Goal: Use online tool/utility: Utilize a website feature to perform a specific function

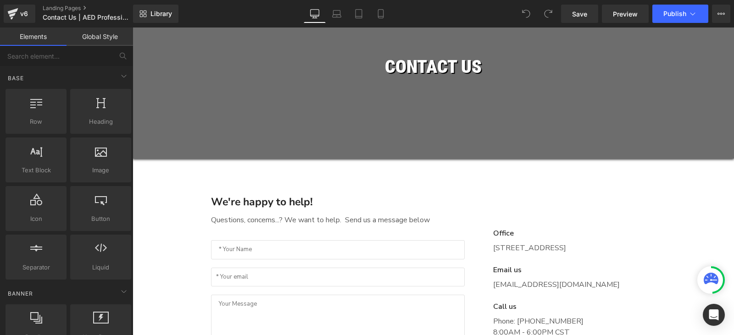
scroll to position [184, 0]
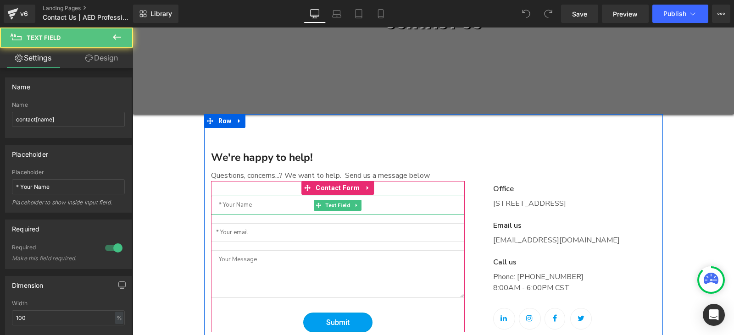
click at [273, 205] on input "text" at bounding box center [338, 205] width 254 height 19
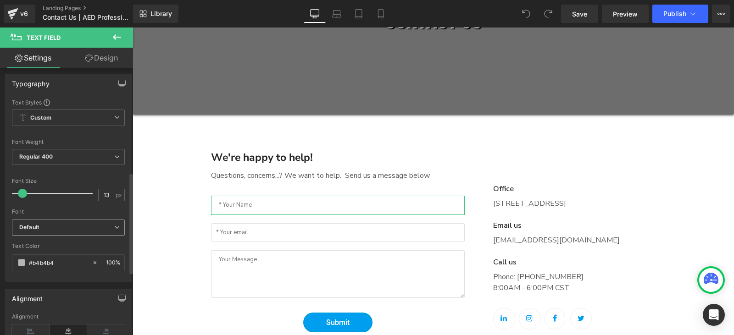
scroll to position [321, 0]
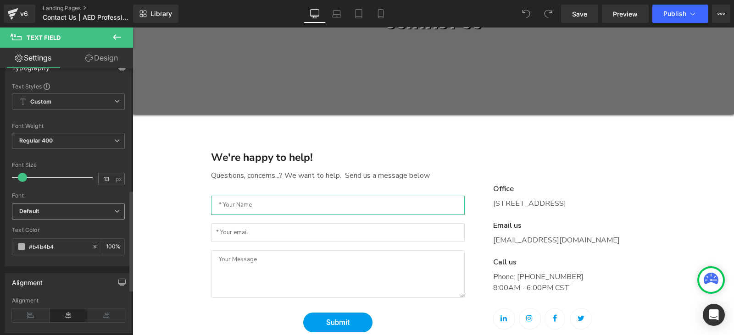
click at [60, 210] on b "Default" at bounding box center [66, 212] width 95 height 8
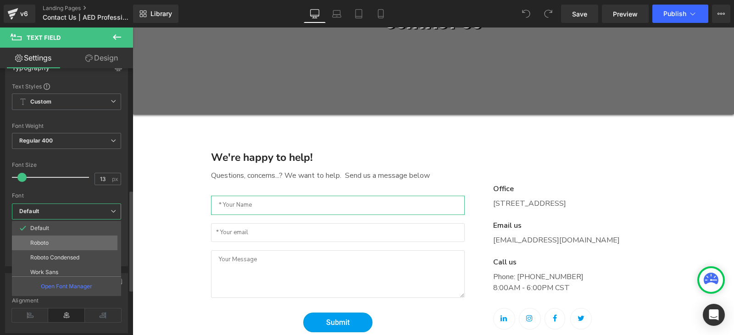
click at [64, 242] on li "Roboto" at bounding box center [68, 243] width 113 height 15
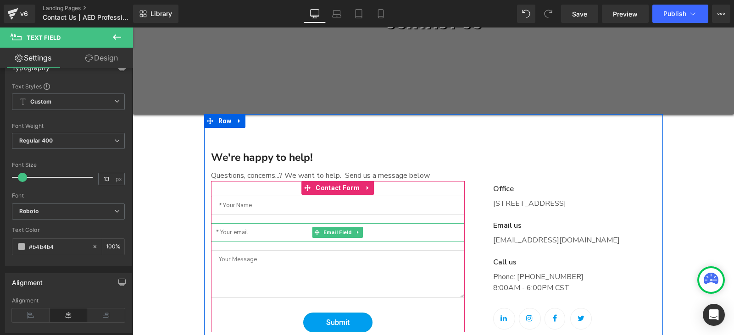
click at [261, 241] on div at bounding box center [338, 241] width 254 height 2
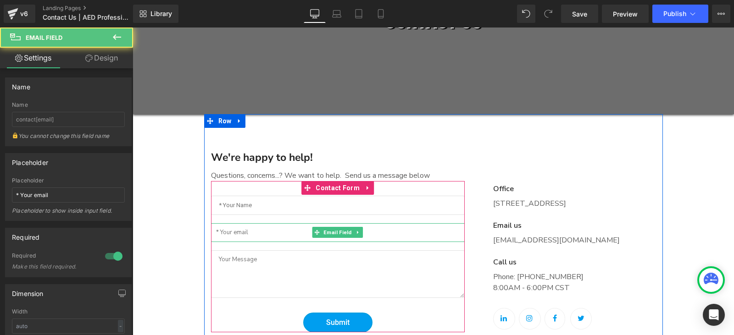
click at [240, 233] on input "email" at bounding box center [338, 232] width 254 height 19
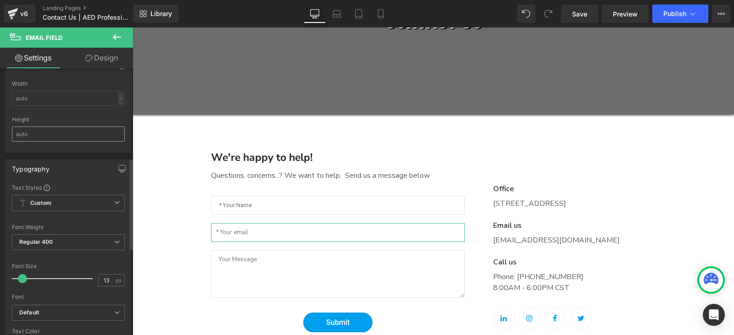
scroll to position [275, 0]
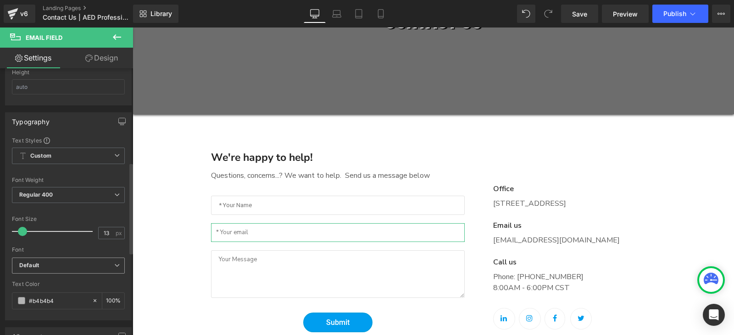
click at [78, 256] on div "Font Default Roboto Roboto Condensed Work Sans Nunito Nunito Sans "Nunito Sans"…" at bounding box center [68, 197] width 113 height 121
click at [80, 263] on b "Default" at bounding box center [66, 266] width 95 height 8
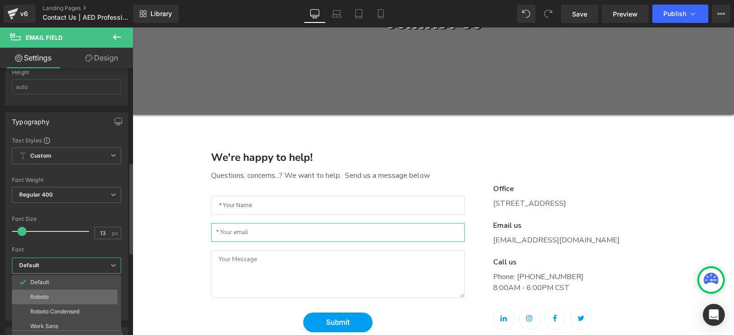
click at [79, 300] on li "Roboto" at bounding box center [68, 297] width 113 height 15
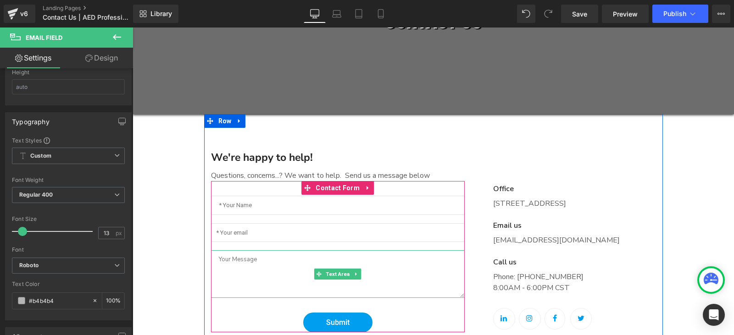
click at [331, 263] on textarea at bounding box center [338, 275] width 254 height 48
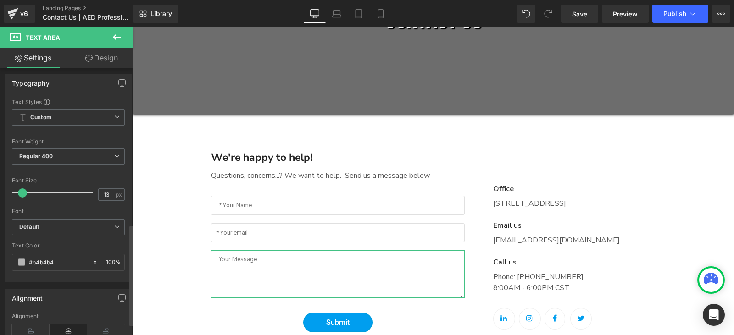
scroll to position [413, 0]
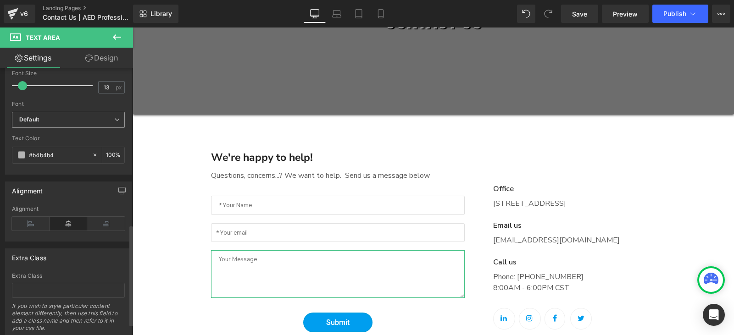
click at [79, 123] on b "Default" at bounding box center [66, 120] width 95 height 8
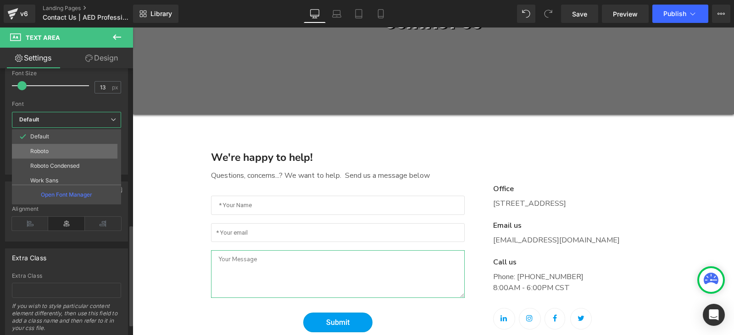
click at [70, 152] on li "Roboto" at bounding box center [68, 151] width 113 height 15
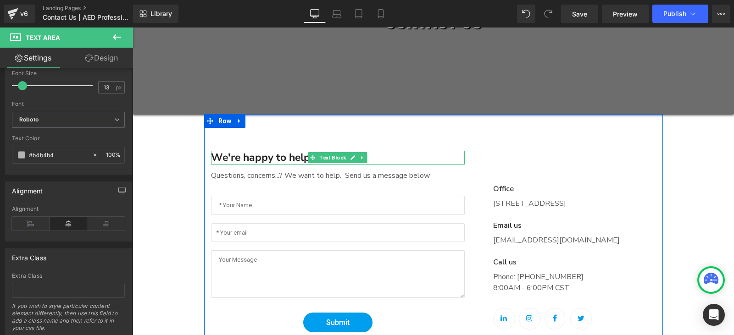
click at [301, 159] on p "We're happy to help!" at bounding box center [338, 158] width 254 height 14
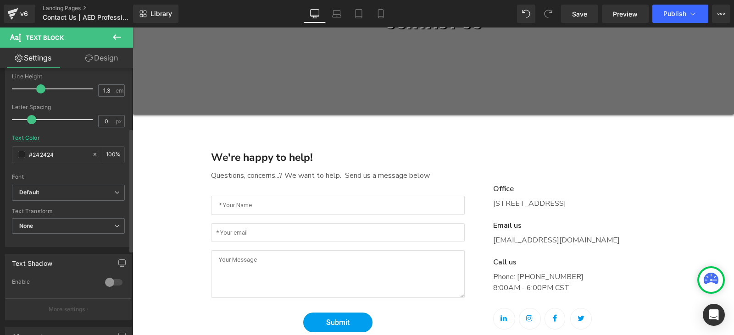
scroll to position [130, 0]
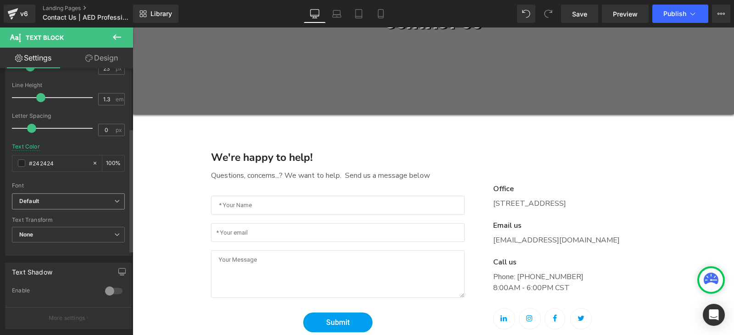
click at [84, 206] on span "Default" at bounding box center [68, 202] width 113 height 16
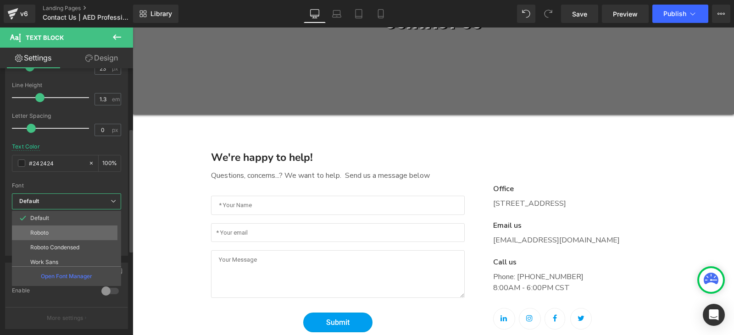
click at [85, 232] on li "Roboto" at bounding box center [68, 233] width 113 height 15
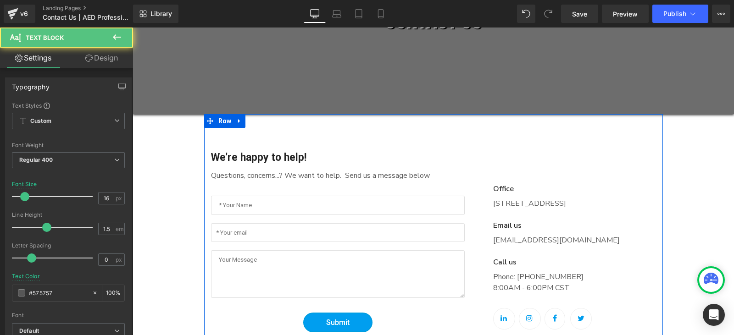
click at [223, 176] on p "Questions, concerns...? We want to help. Send us a message below" at bounding box center [338, 175] width 254 height 11
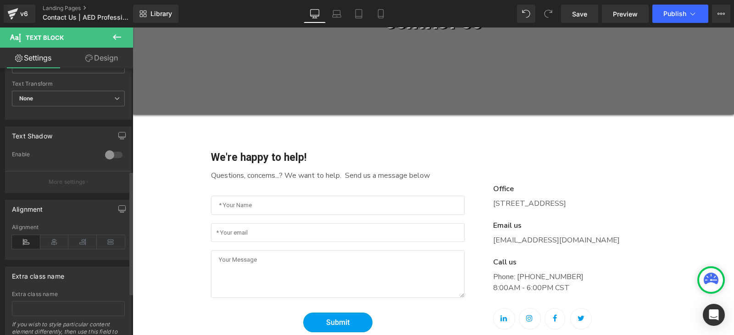
scroll to position [222, 0]
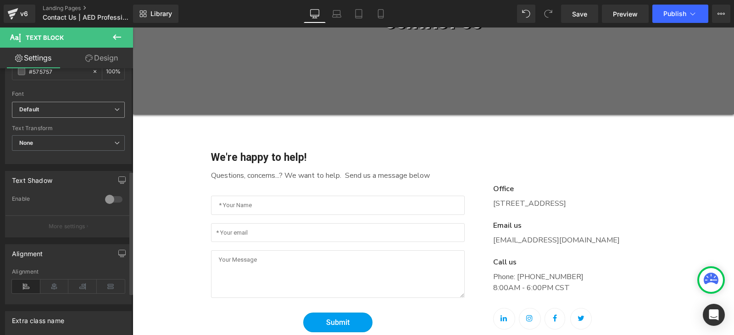
click at [79, 120] on div "Default Default Roboto Roboto Condensed Work Sans Nunito Nunito Sans Open Font …" at bounding box center [68, 112] width 113 height 21
click at [70, 114] on span "Default" at bounding box center [68, 110] width 113 height 16
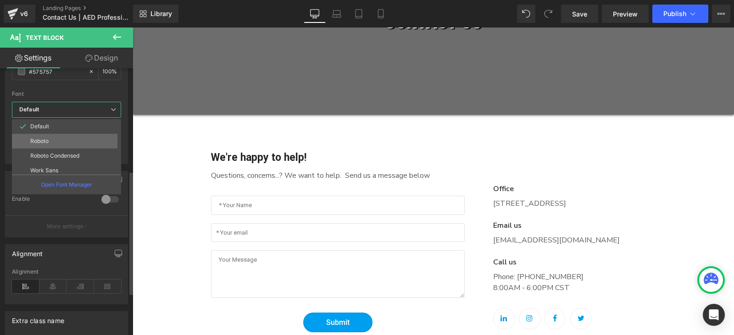
click at [67, 140] on li "Roboto" at bounding box center [68, 141] width 113 height 15
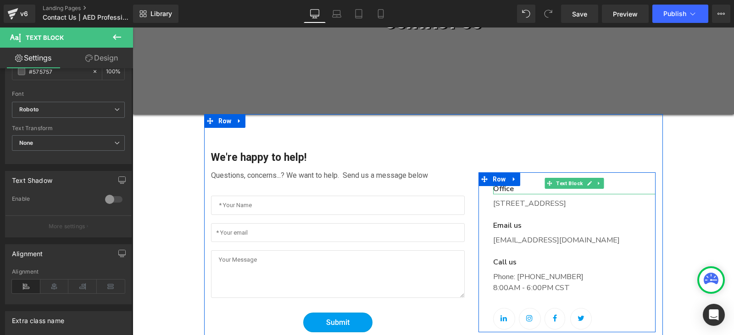
click at [503, 190] on p "Office" at bounding box center [574, 189] width 163 height 11
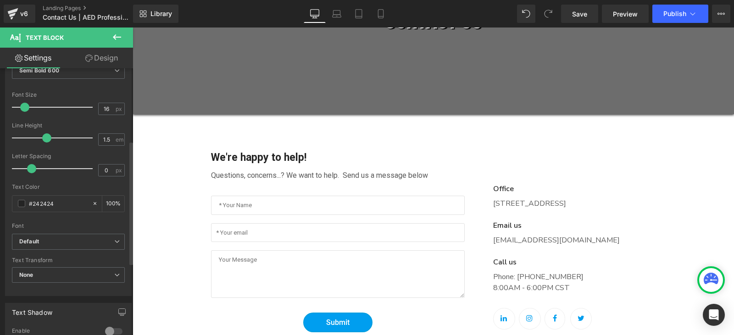
scroll to position [84, 0]
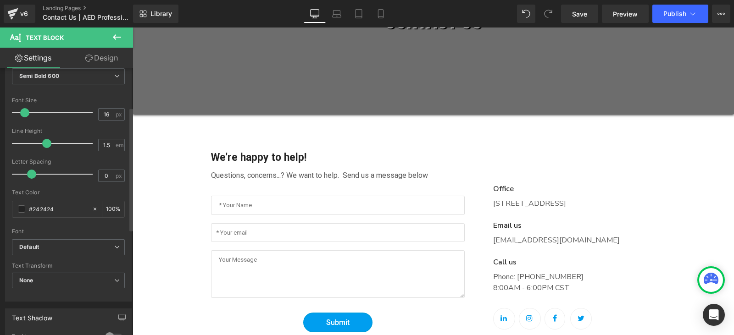
click at [100, 235] on div "Font Default Roboto Roboto Condensed Work Sans Nunito Nunito Sans Default Defau…" at bounding box center [68, 129] width 113 height 222
click at [100, 243] on span "Default" at bounding box center [68, 247] width 113 height 16
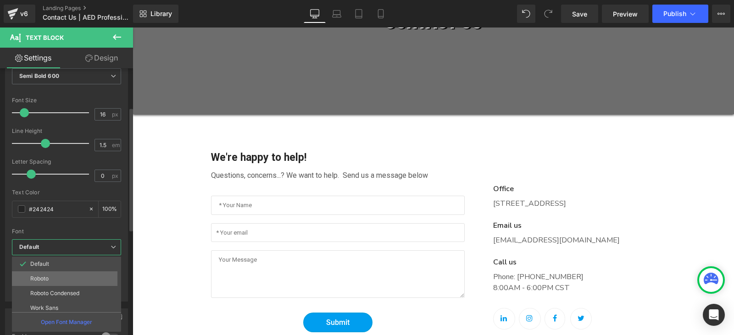
click at [90, 276] on li "Roboto" at bounding box center [68, 279] width 113 height 15
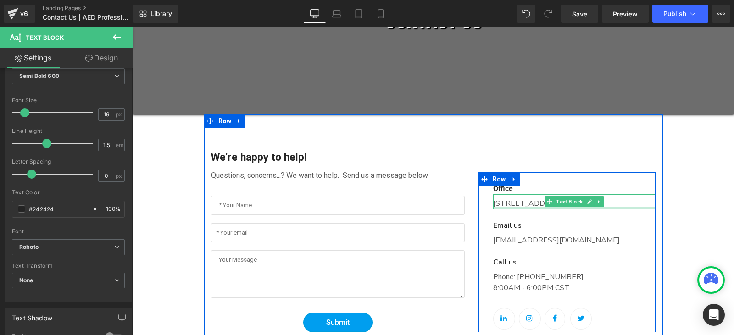
click at [539, 207] on div at bounding box center [574, 208] width 163 height 2
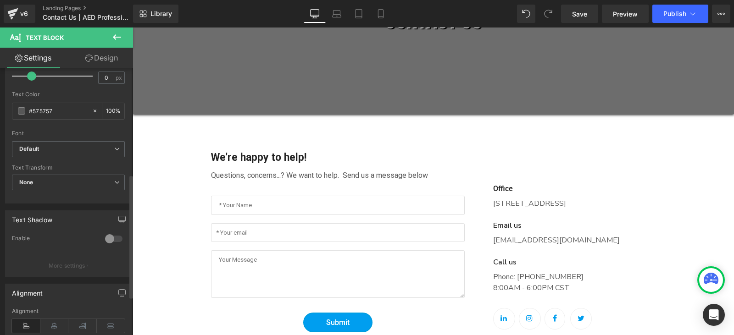
scroll to position [138, 0]
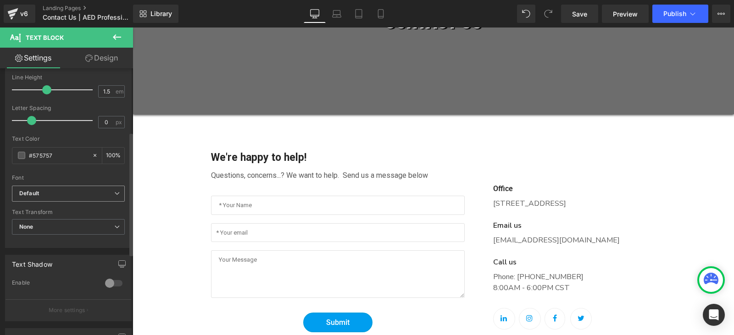
click at [84, 191] on b "Default" at bounding box center [66, 194] width 95 height 8
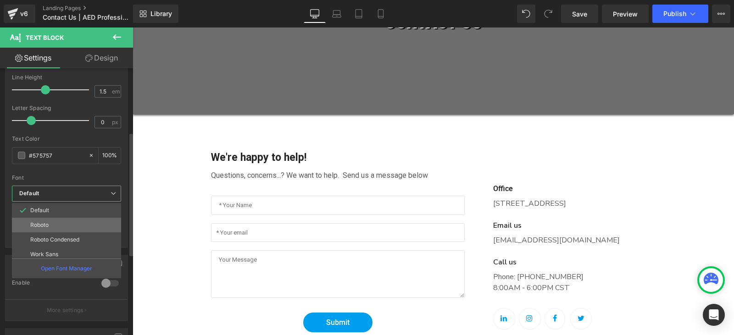
click at [86, 221] on li "Roboto" at bounding box center [68, 225] width 113 height 15
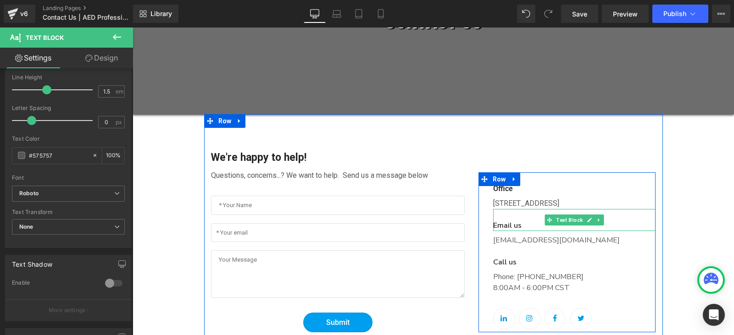
click at [501, 221] on p "Email us" at bounding box center [574, 225] width 163 height 11
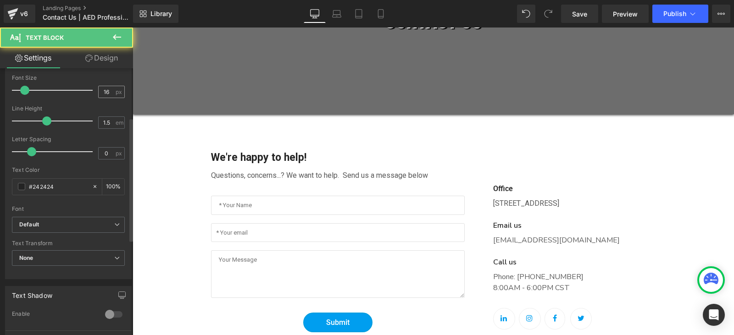
scroll to position [229, 0]
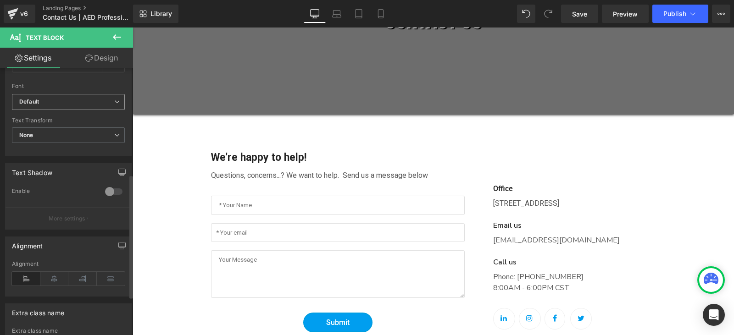
click at [87, 110] on div "Default Default Roboto Roboto Condensed Work Sans Nunito Nunito Sans Open Font …" at bounding box center [68, 104] width 113 height 21
click at [93, 99] on b "Default" at bounding box center [66, 102] width 95 height 8
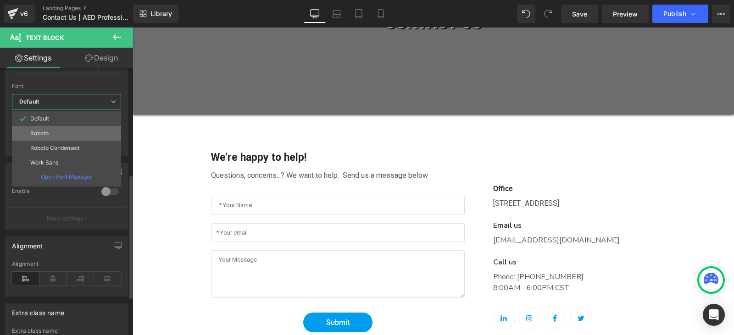
click at [88, 126] on li "Roboto" at bounding box center [68, 133] width 113 height 15
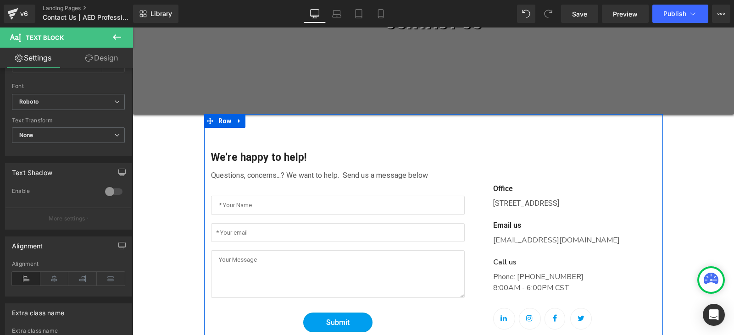
click at [524, 243] on p "[EMAIL_ADDRESS][DOMAIN_NAME]" at bounding box center [574, 240] width 163 height 11
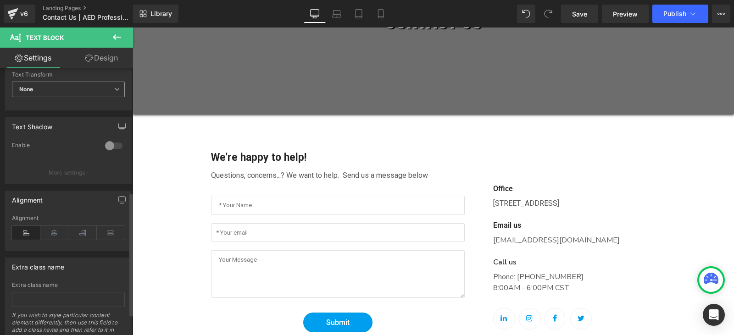
scroll to position [184, 0]
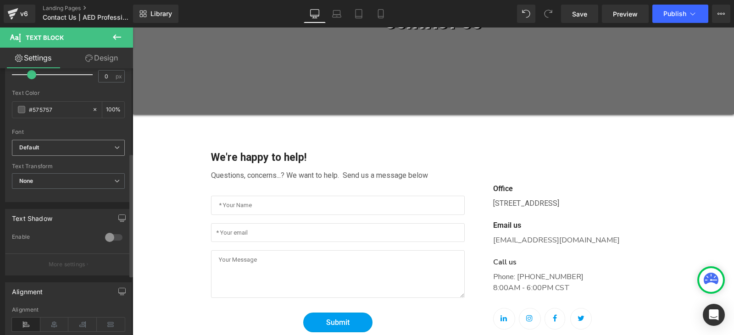
click at [58, 142] on span "Default" at bounding box center [68, 148] width 113 height 16
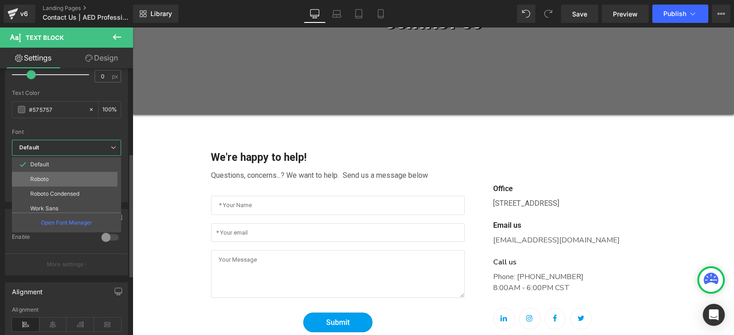
click at [59, 180] on li "Roboto" at bounding box center [68, 179] width 113 height 15
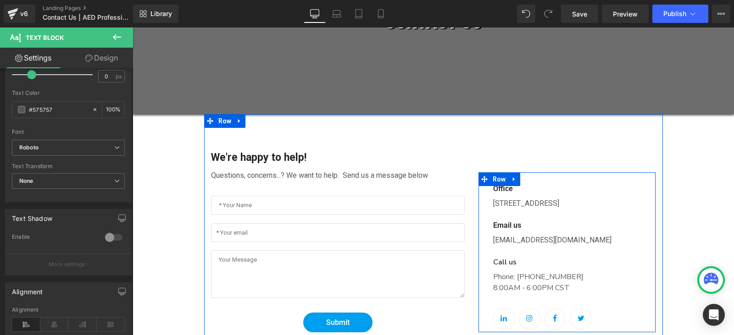
click at [505, 260] on p "Call us" at bounding box center [574, 262] width 163 height 11
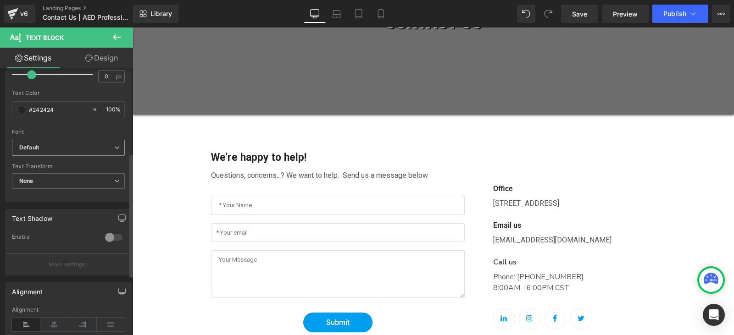
click at [104, 152] on span "Default" at bounding box center [68, 148] width 113 height 16
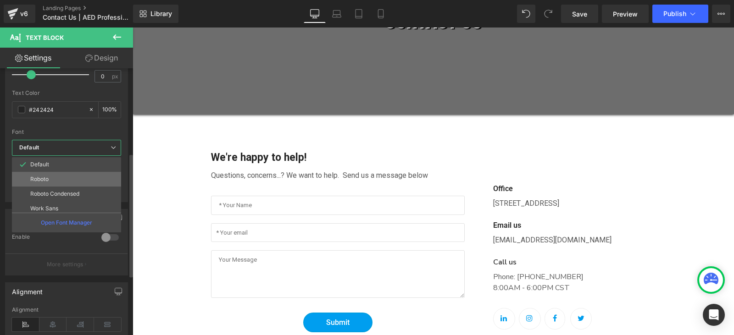
click at [81, 182] on li "Roboto" at bounding box center [68, 179] width 113 height 15
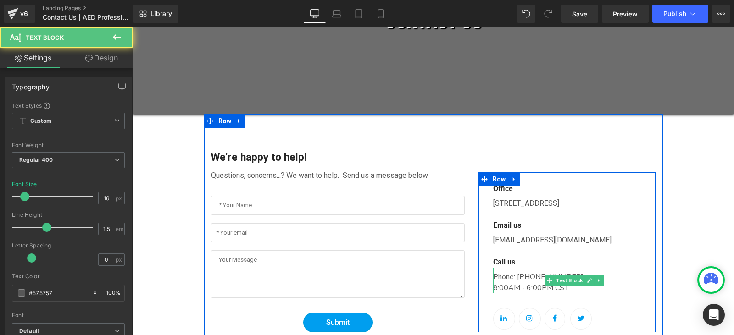
click at [534, 277] on p "Phone: [PHONE_NUMBER] 8:00AM - 6:00PM CST" at bounding box center [574, 283] width 163 height 22
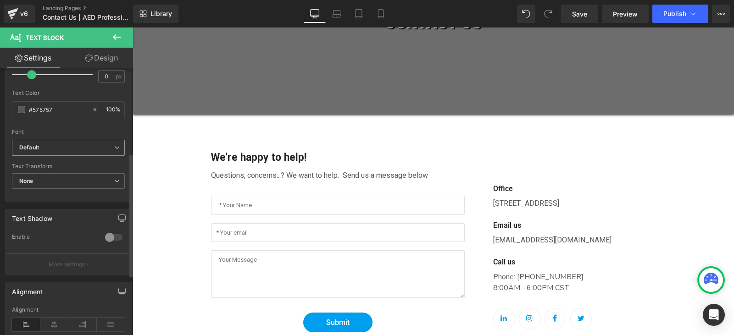
click at [94, 151] on b "Default" at bounding box center [66, 148] width 95 height 8
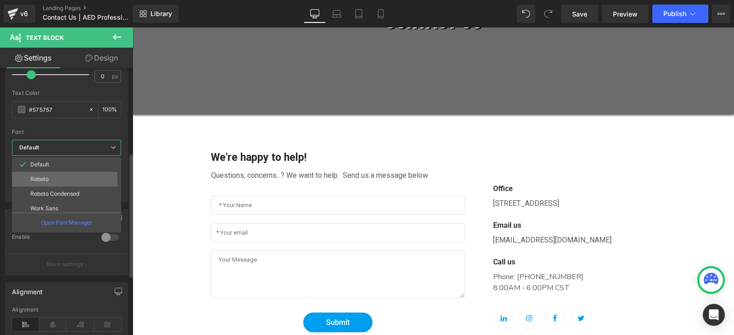
click at [92, 179] on li "Roboto" at bounding box center [68, 179] width 113 height 15
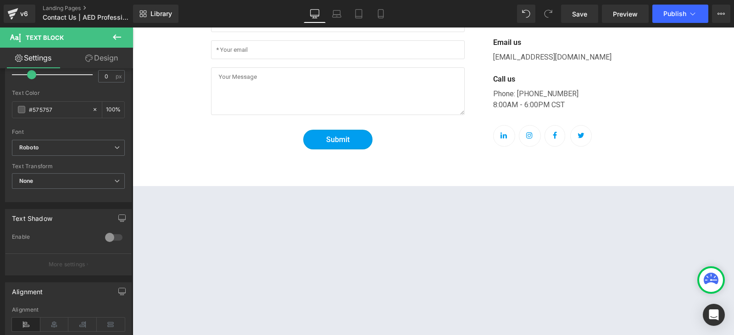
scroll to position [367, 0]
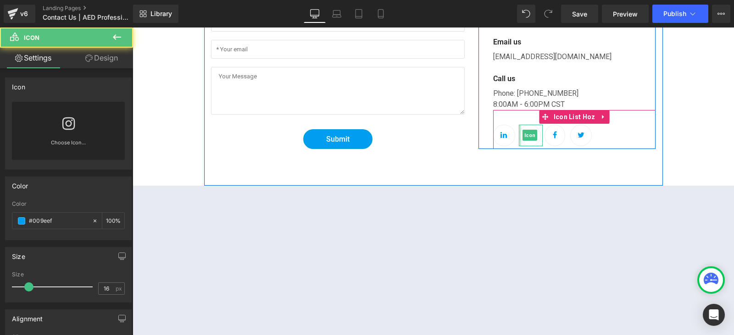
click at [519, 146] on div "Icon" at bounding box center [531, 136] width 24 height 22
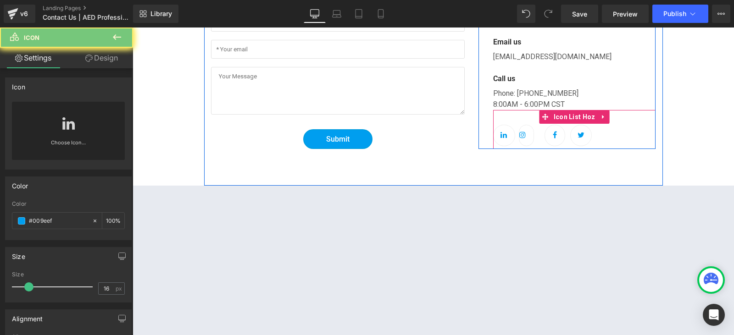
click at [133, 28] on div at bounding box center [133, 28] width 0 height 0
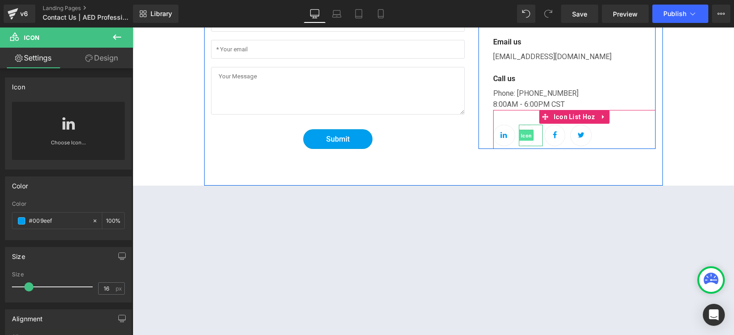
click at [524, 132] on span "Icon" at bounding box center [526, 135] width 15 height 11
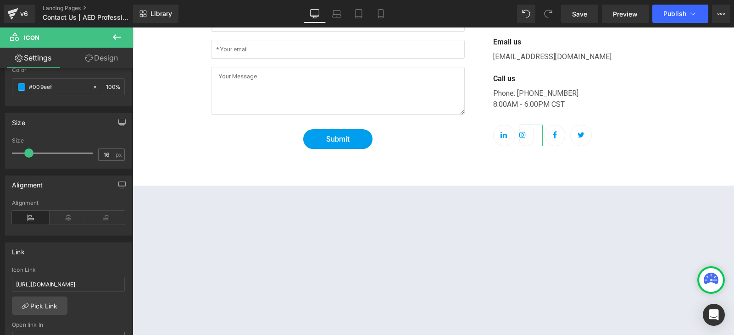
scroll to position [138, 0]
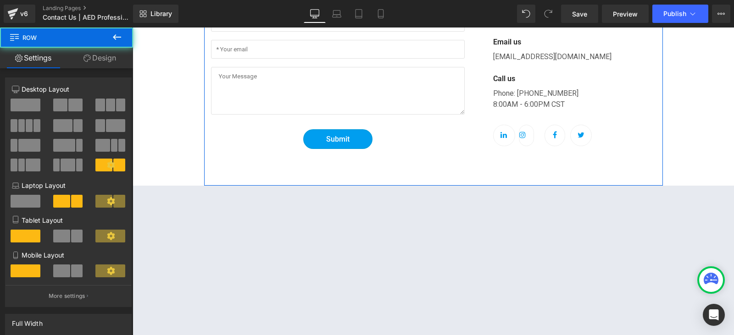
click at [597, 164] on div "We're happy to help! Text Block Questions, concerns...? We want to help. Send u…" at bounding box center [433, 58] width 459 height 255
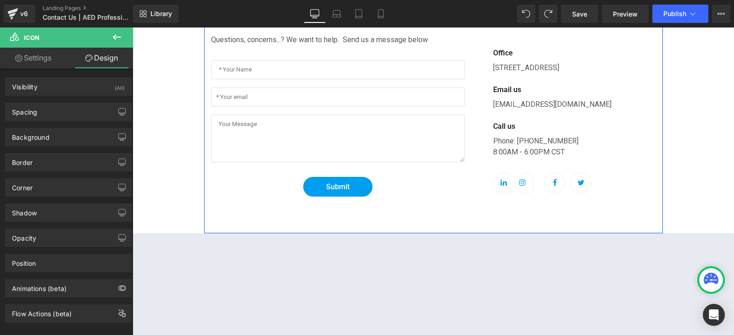
scroll to position [229, 0]
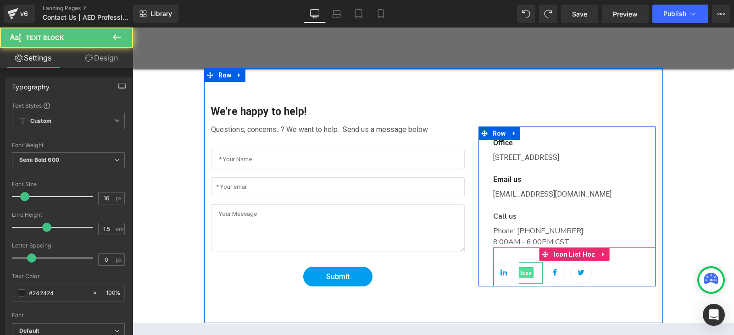
click at [525, 270] on span "Icon" at bounding box center [526, 273] width 15 height 11
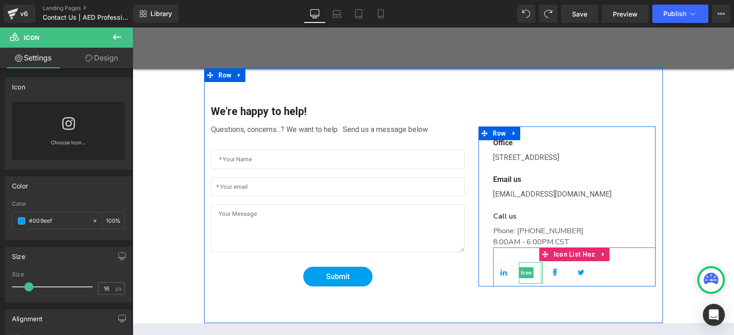
drag, startPoint x: 538, startPoint y: 273, endPoint x: 552, endPoint y: 276, distance: 14.4
click at [552, 276] on ul "Icon Icon Icon Icon" at bounding box center [574, 274] width 163 height 24
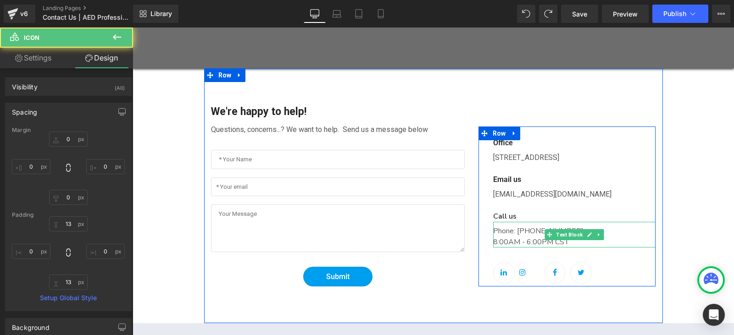
click at [509, 237] on p "Phone: [PHONE_NUMBER] 8:00AM - 6:00PM CST" at bounding box center [574, 237] width 163 height 22
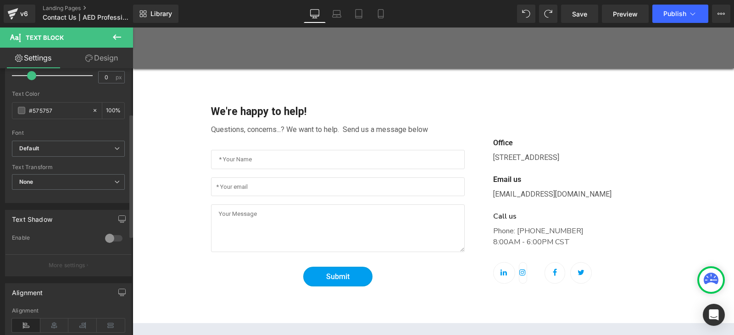
scroll to position [184, 0]
click at [65, 152] on span "Default" at bounding box center [68, 148] width 113 height 16
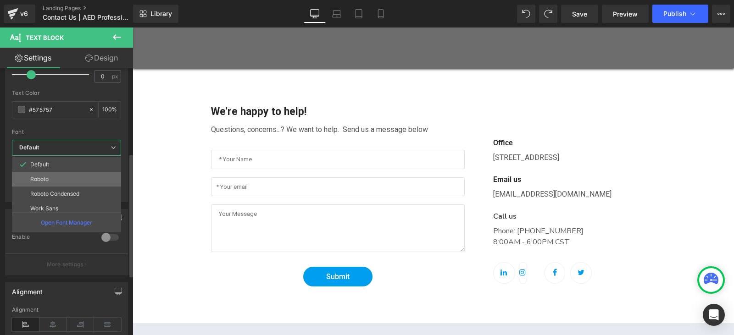
click at [64, 185] on li "Roboto" at bounding box center [68, 179] width 113 height 15
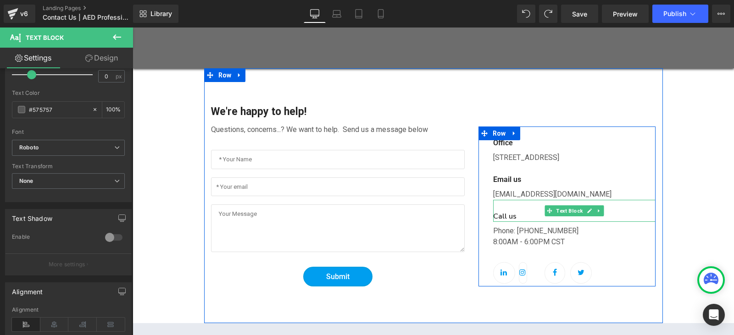
click at [505, 214] on p "Call us" at bounding box center [574, 216] width 163 height 11
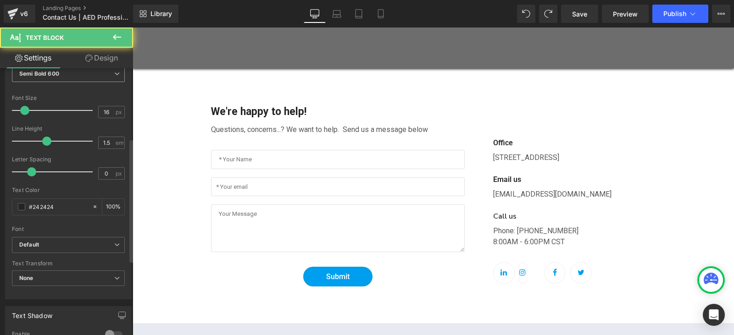
scroll to position [229, 0]
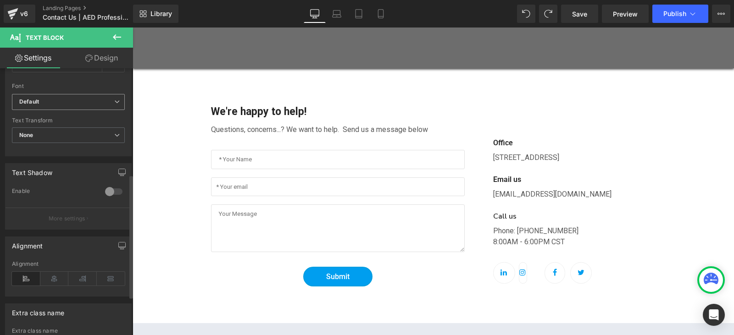
click at [59, 103] on b "Default" at bounding box center [66, 102] width 95 height 8
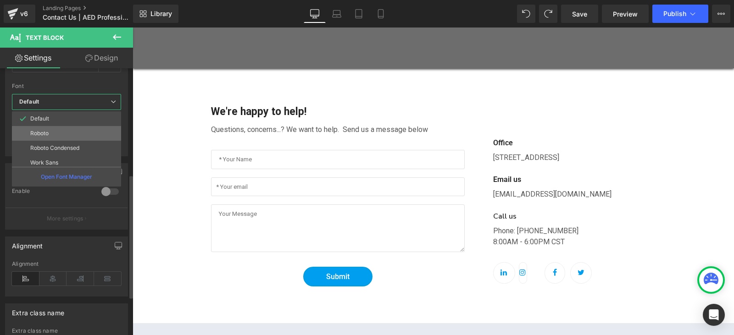
click at [72, 136] on li "Roboto" at bounding box center [68, 133] width 113 height 15
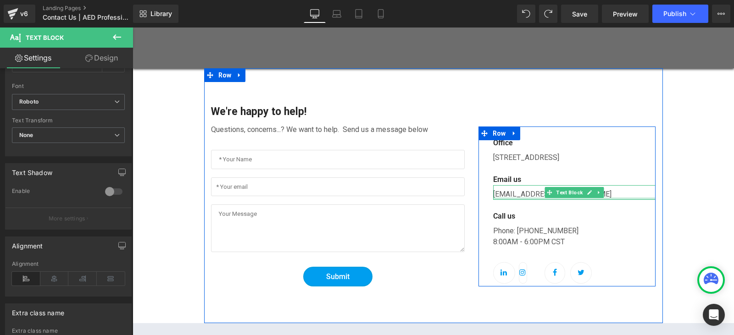
click at [520, 198] on div at bounding box center [574, 199] width 163 height 2
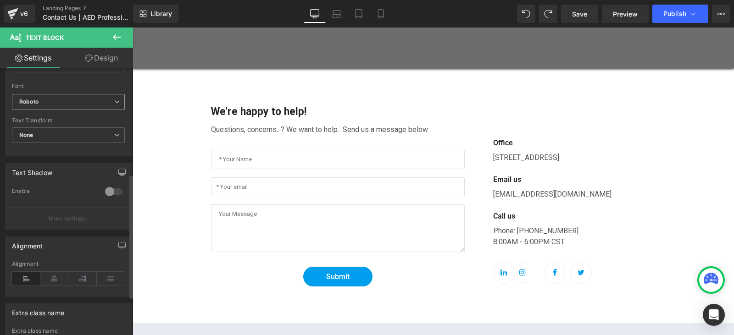
click at [82, 107] on span "Roboto" at bounding box center [68, 102] width 113 height 16
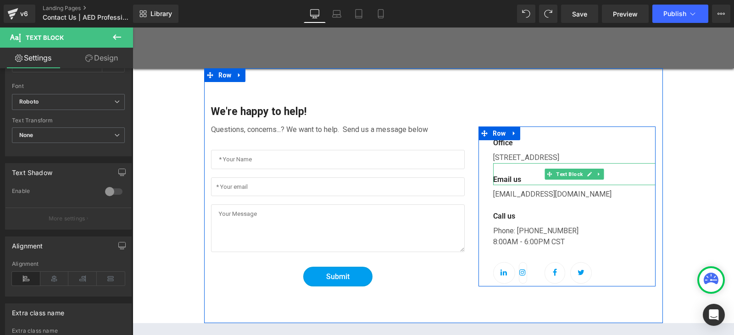
click at [506, 175] on p "Email us" at bounding box center [574, 179] width 163 height 11
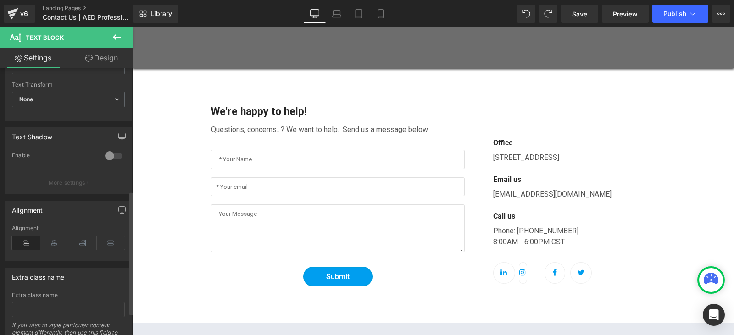
scroll to position [222, 0]
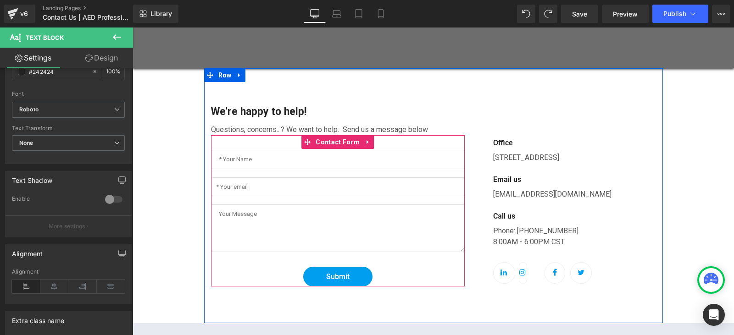
click at [133, 28] on div at bounding box center [133, 28] width 0 height 0
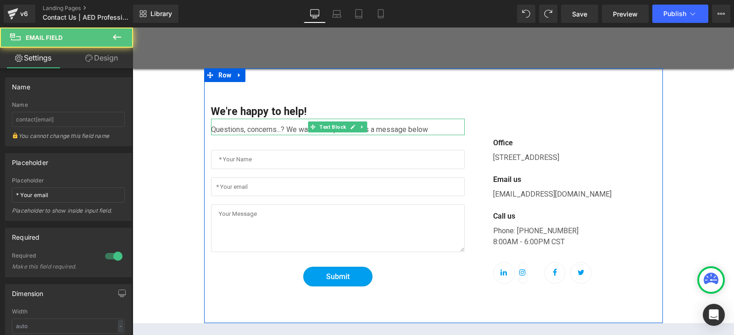
click at [255, 125] on p "Questions, concerns...? We want to help. Send us a message below" at bounding box center [338, 129] width 254 height 11
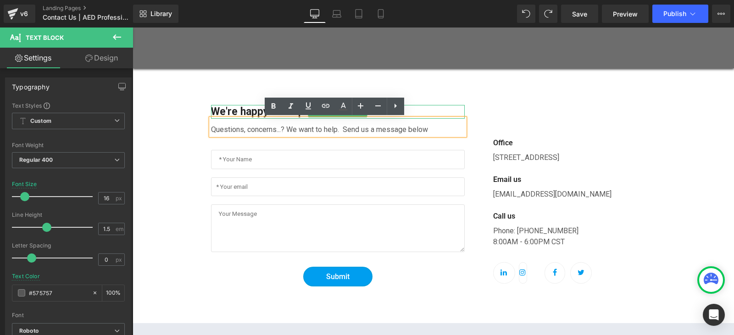
click at [252, 110] on p "We're happy to help!" at bounding box center [338, 112] width 254 height 14
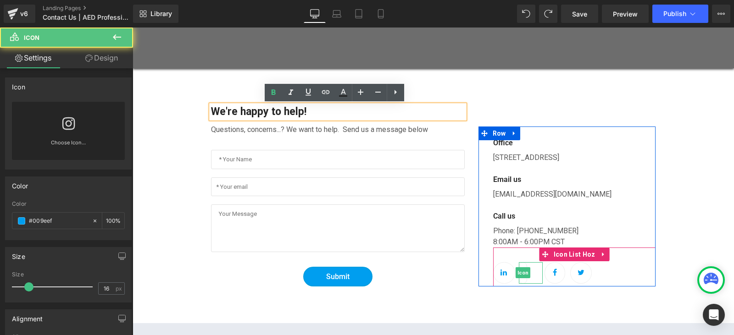
click at [523, 278] on div at bounding box center [523, 273] width 8 height 22
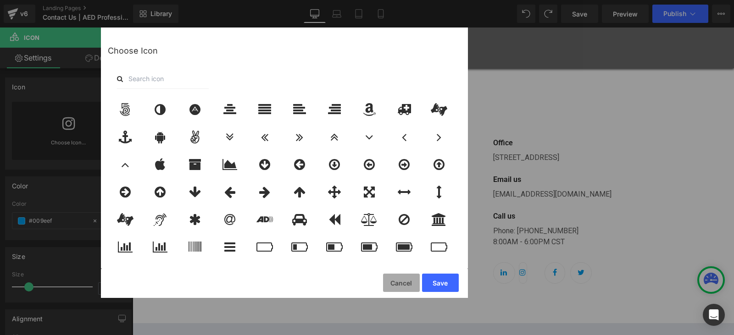
click at [408, 284] on button "Cancel" at bounding box center [401, 283] width 37 height 18
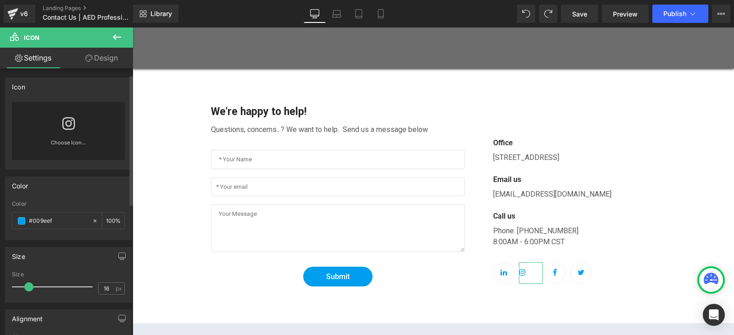
scroll to position [92, 0]
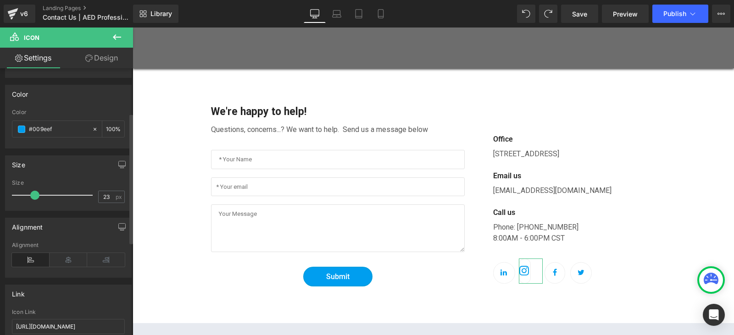
type input "22"
drag, startPoint x: 32, startPoint y: 194, endPoint x: 36, endPoint y: 202, distance: 9.0
click at [36, 202] on div at bounding box center [55, 195] width 76 height 18
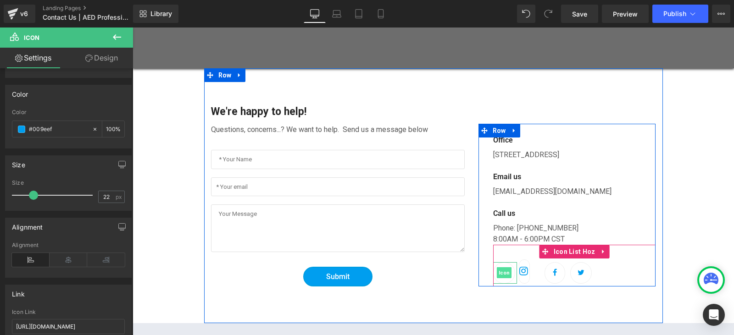
click at [499, 276] on span "Icon" at bounding box center [504, 272] width 15 height 11
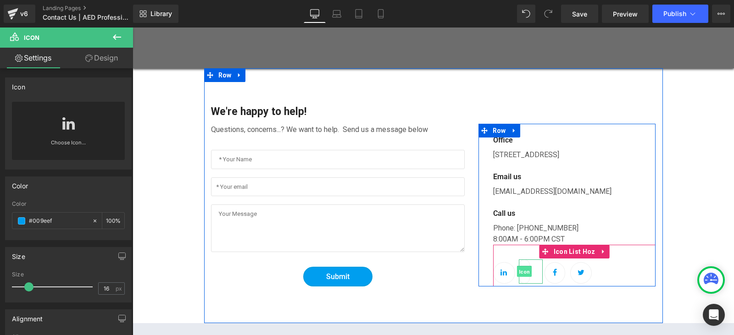
click at [517, 271] on span "Icon" at bounding box center [524, 272] width 15 height 11
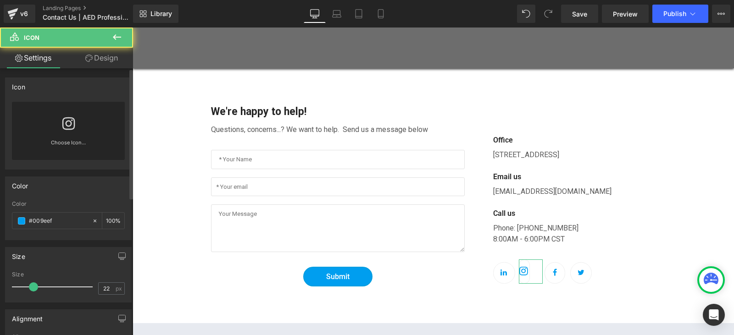
click at [106, 280] on div "Size 22 px" at bounding box center [68, 287] width 113 height 31
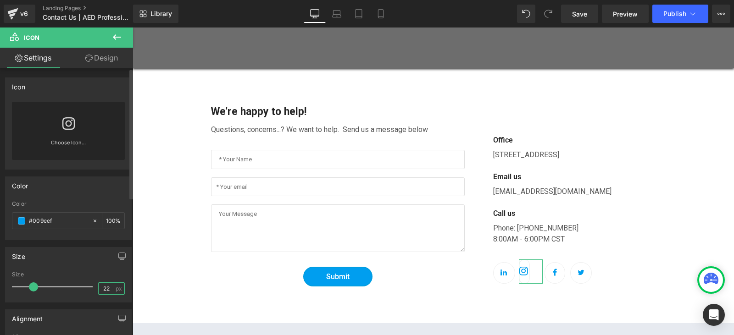
click at [105, 286] on input "22" at bounding box center [107, 288] width 16 height 11
type input "2"
type input "16"
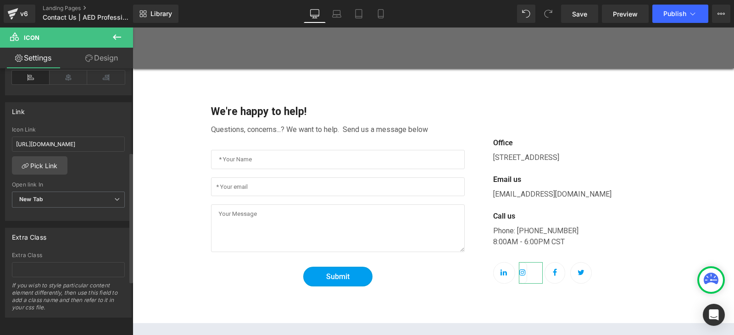
scroll to position [275, 0]
click at [108, 58] on link "Design" at bounding box center [101, 58] width 67 height 21
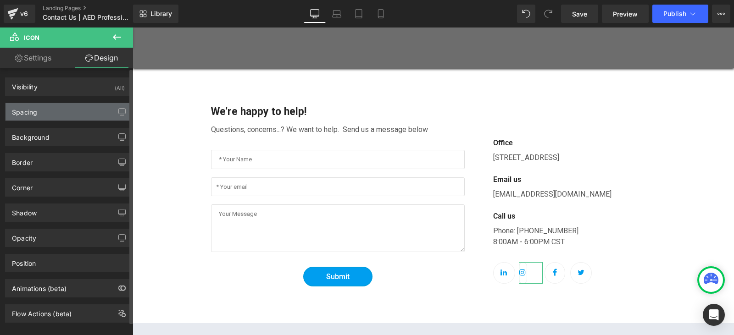
click at [75, 117] on div "Spacing" at bounding box center [69, 111] width 126 height 17
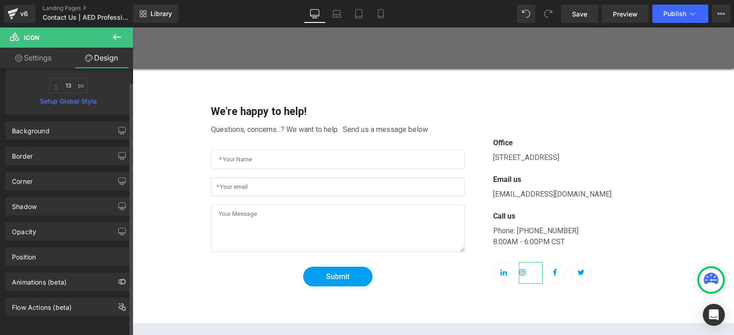
scroll to position [204, 0]
click at [78, 176] on div "Corner" at bounding box center [69, 181] width 126 height 17
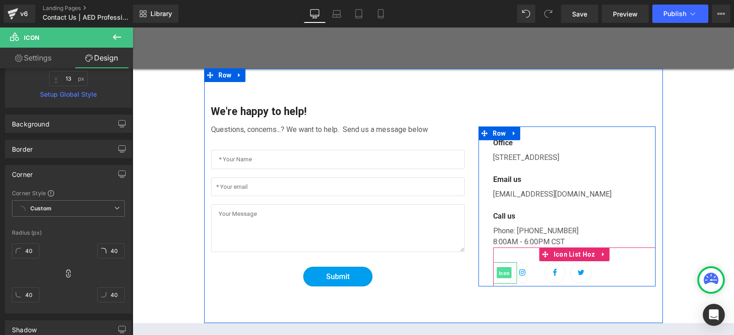
click at [501, 278] on span "Icon" at bounding box center [504, 273] width 15 height 11
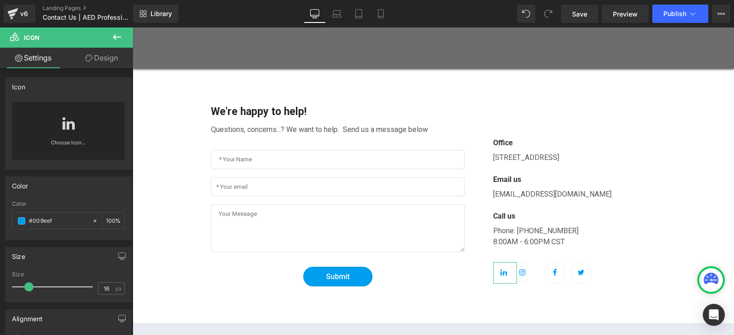
click at [89, 66] on link "Design" at bounding box center [101, 58] width 67 height 21
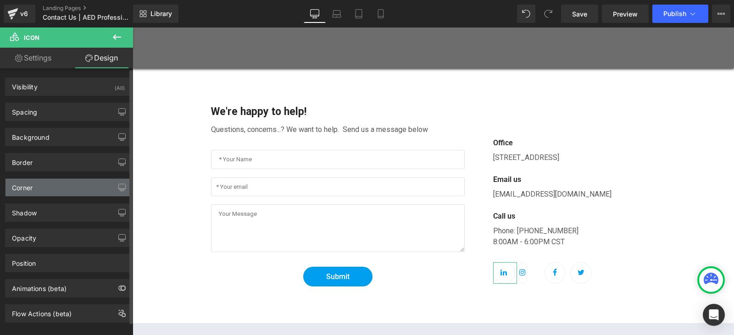
click at [41, 189] on div "Corner" at bounding box center [69, 187] width 126 height 17
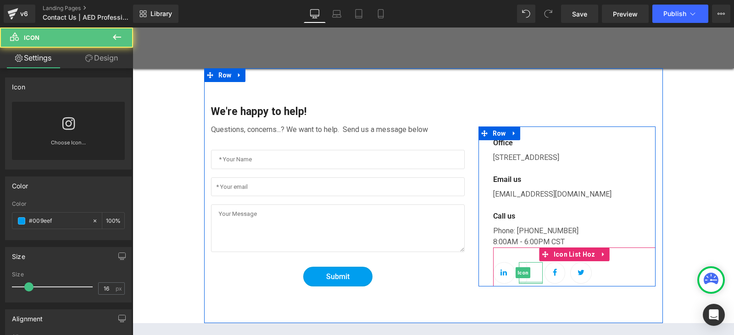
click at [521, 282] on div at bounding box center [531, 283] width 24 height 2
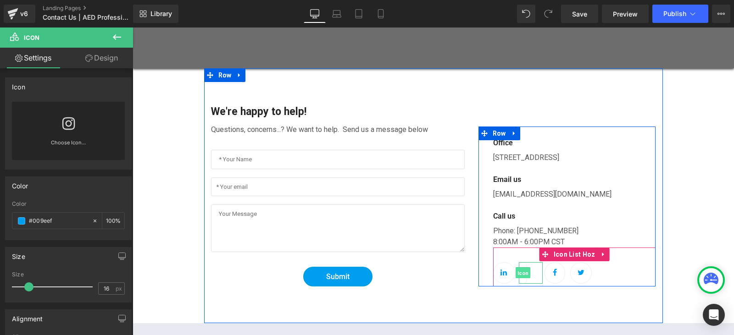
click at [518, 273] on span "Icon" at bounding box center [523, 273] width 15 height 11
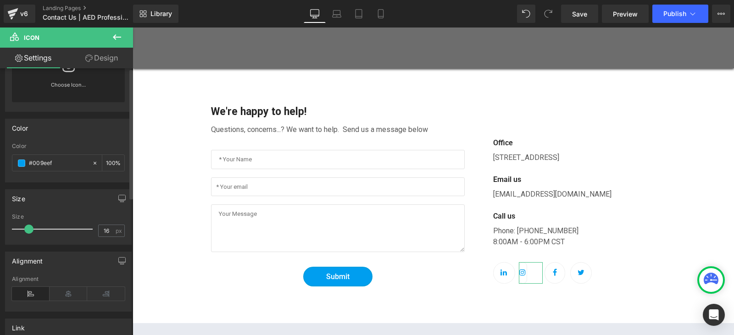
scroll to position [0, 0]
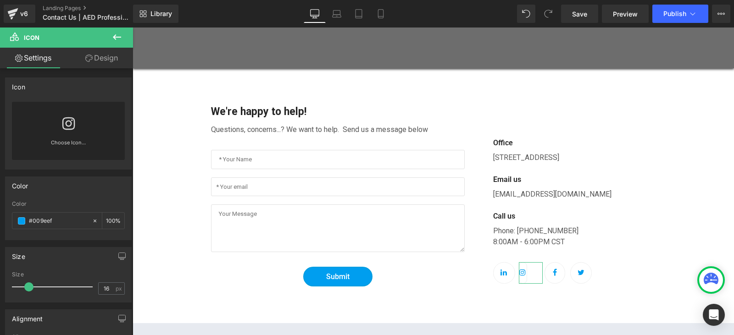
click at [98, 56] on link "Design" at bounding box center [101, 58] width 67 height 21
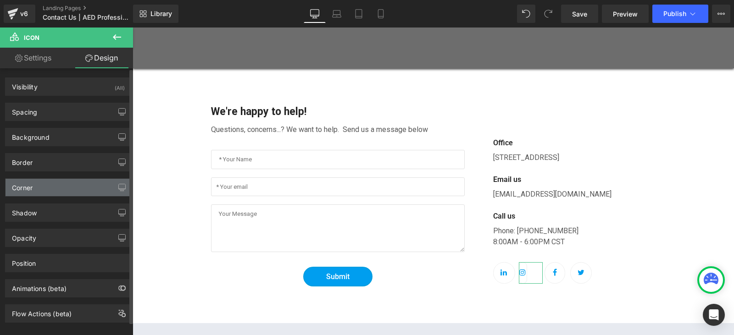
click at [76, 184] on div "Corner" at bounding box center [69, 187] width 126 height 17
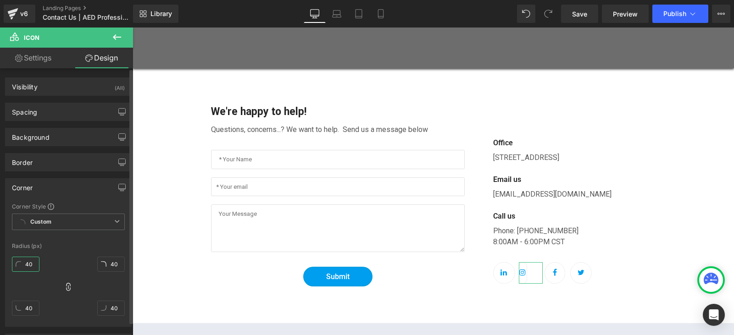
click at [34, 264] on input "40" at bounding box center [26, 264] width 28 height 15
type input "0"
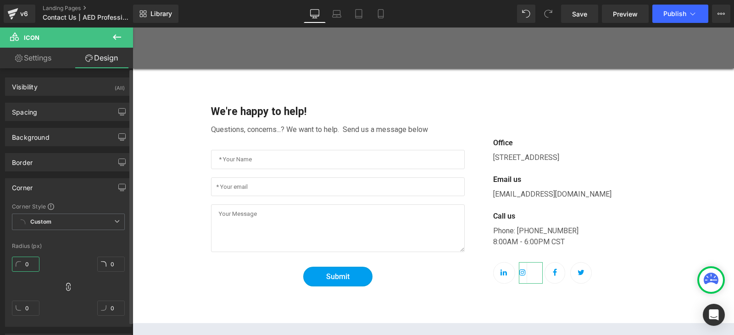
click at [29, 267] on input "0" at bounding box center [26, 264] width 28 height 15
type input "4"
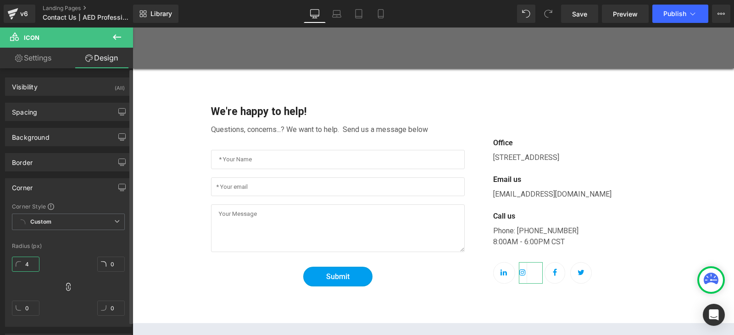
type input "4"
type input "40"
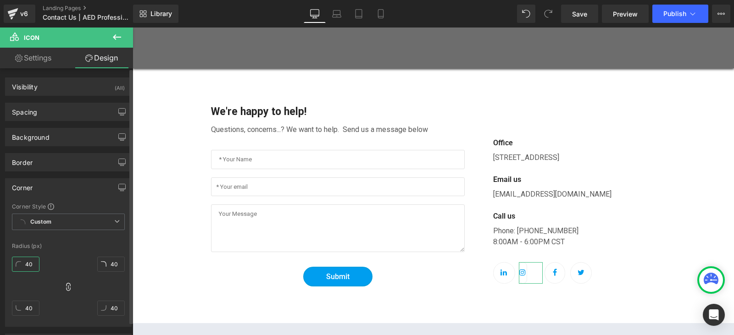
type input "40"
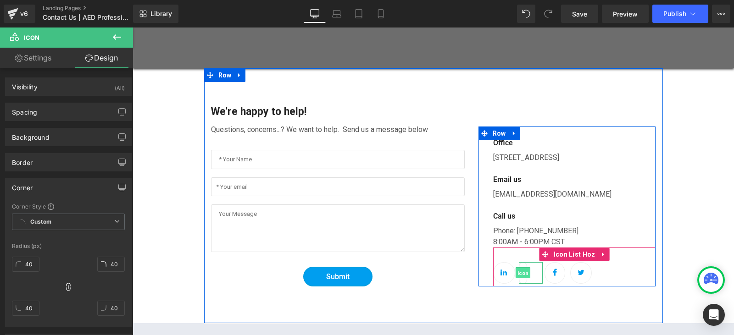
click at [523, 277] on span "Icon" at bounding box center [523, 273] width 15 height 11
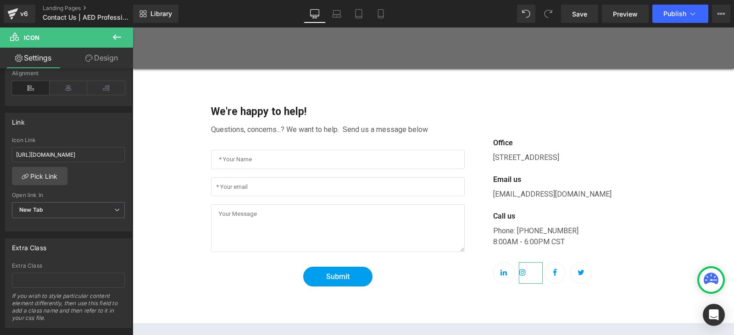
scroll to position [275, 0]
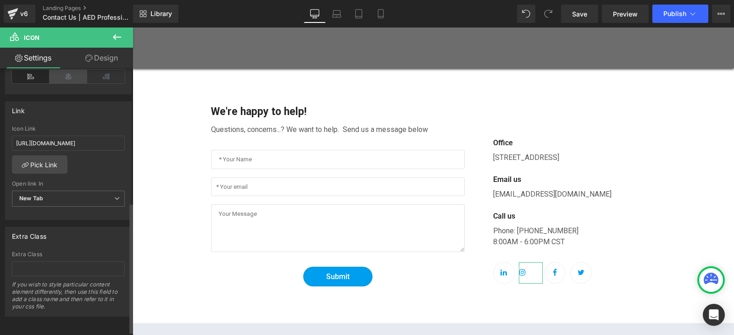
click at [73, 74] on icon at bounding box center [69, 77] width 38 height 14
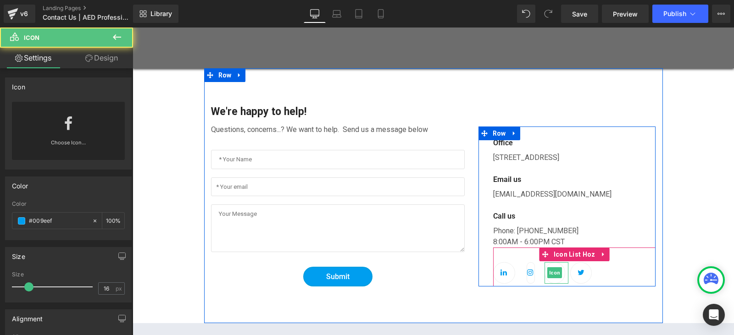
click at [554, 281] on div at bounding box center [555, 273] width 21 height 22
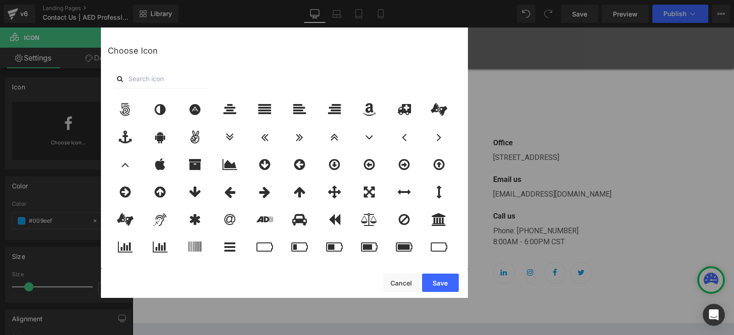
click at [81, 0] on div "Icon You are previewing how the will restyle your page. You can not edit Elemen…" at bounding box center [367, 0] width 734 height 0
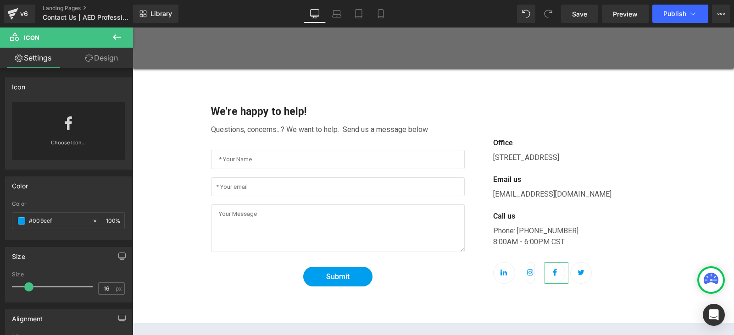
click at [96, 54] on link "Design" at bounding box center [101, 58] width 67 height 21
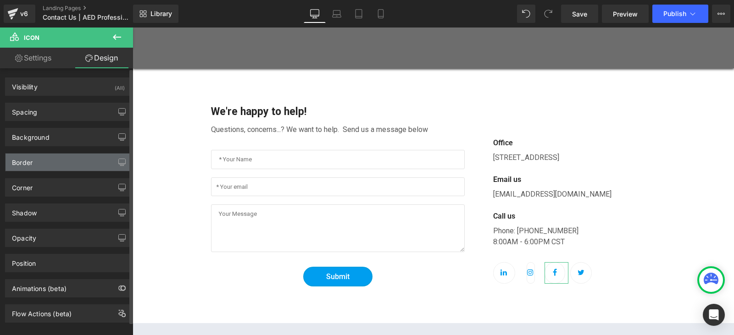
click at [53, 169] on div "Border" at bounding box center [69, 162] width 126 height 17
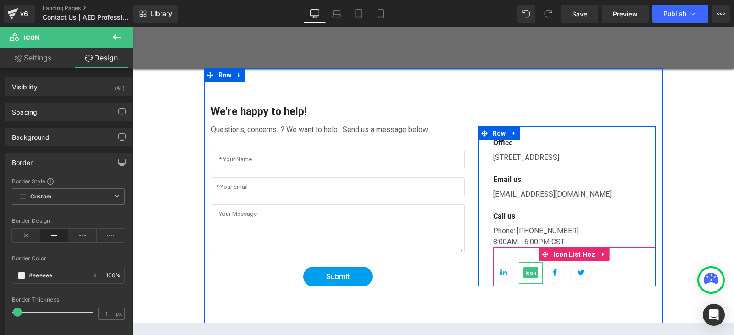
click at [528, 278] on div at bounding box center [531, 273] width 8 height 22
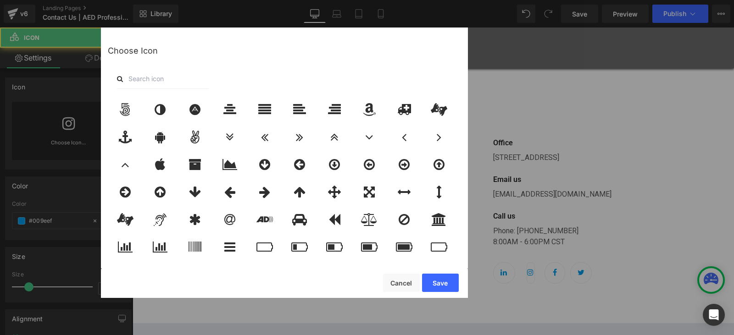
click at [57, 0] on div "Icon You are previewing how the will restyle your page. You can not edit Elemen…" at bounding box center [367, 0] width 734 height 0
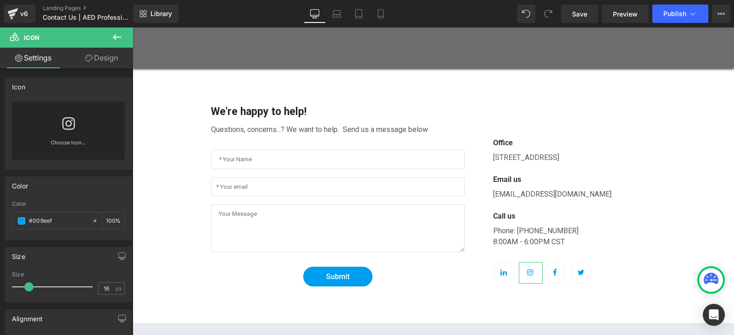
drag, startPoint x: 103, startPoint y: 63, endPoint x: 81, endPoint y: 102, distance: 44.6
click at [103, 63] on link "Design" at bounding box center [101, 58] width 67 height 21
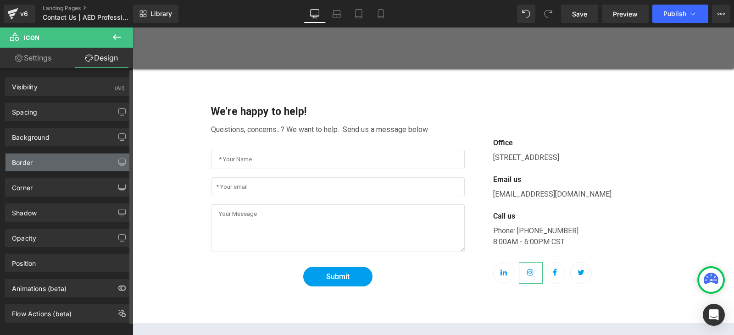
click at [36, 166] on div "Border" at bounding box center [69, 162] width 126 height 17
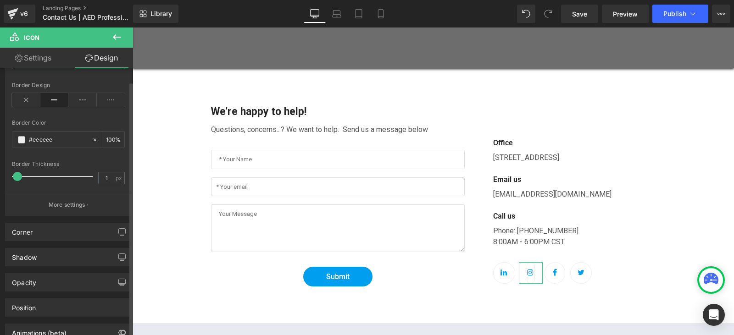
scroll to position [138, 0]
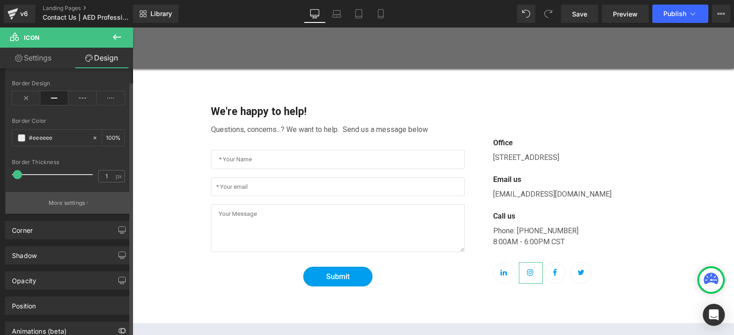
click at [81, 206] on p "More settings" at bounding box center [67, 203] width 37 height 8
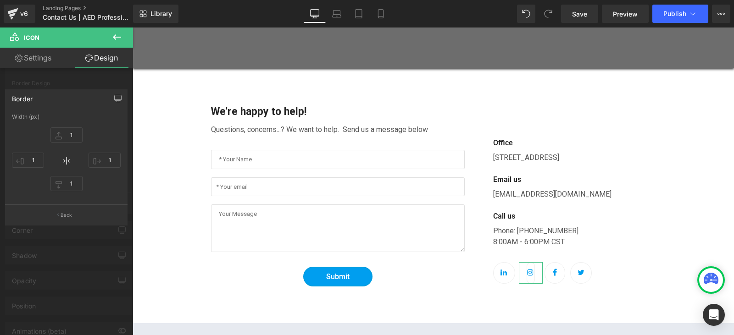
click at [80, 240] on div at bounding box center [66, 184] width 133 height 312
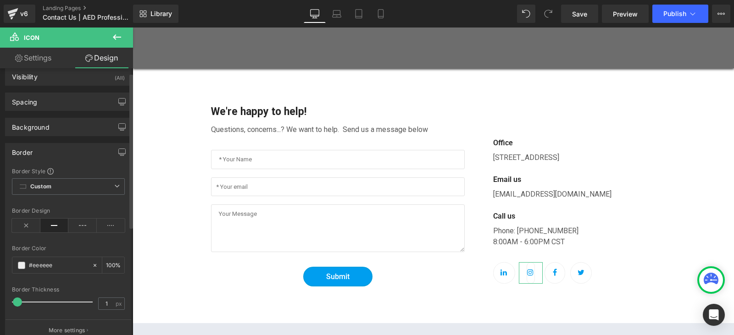
scroll to position [0, 0]
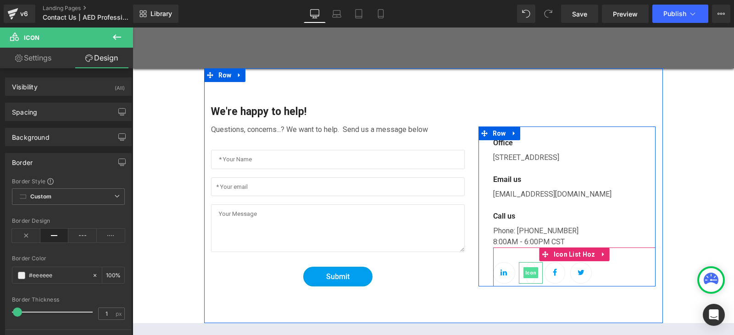
click at [529, 273] on span "Icon" at bounding box center [530, 272] width 15 height 11
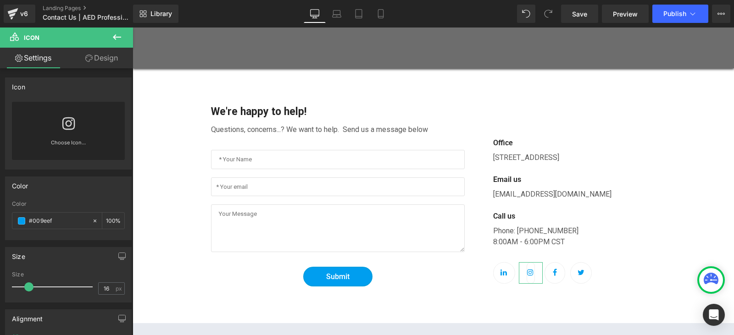
click at [89, 57] on icon at bounding box center [88, 58] width 7 height 7
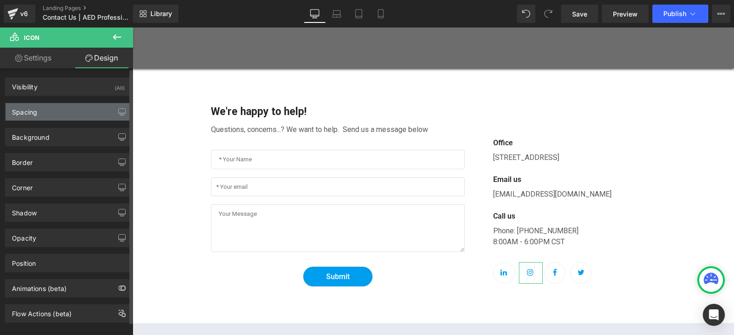
click at [61, 111] on div "Spacing" at bounding box center [69, 111] width 126 height 17
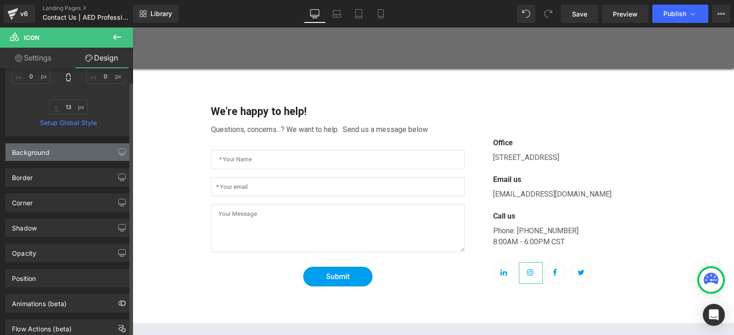
scroll to position [204, 0]
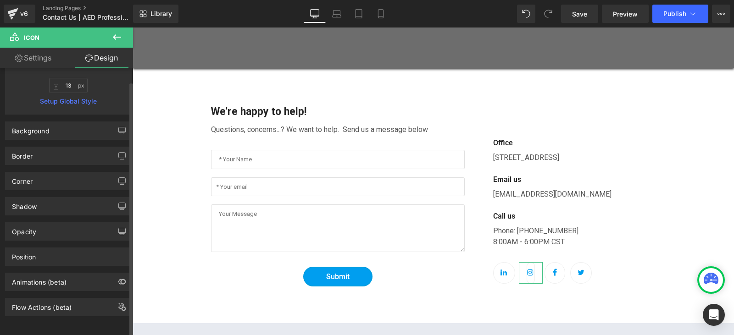
click at [80, 133] on div "Background Color & Image color transparent Color transparent 0 % Image Replace …" at bounding box center [68, 131] width 127 height 18
click at [89, 154] on div "Border" at bounding box center [69, 155] width 126 height 17
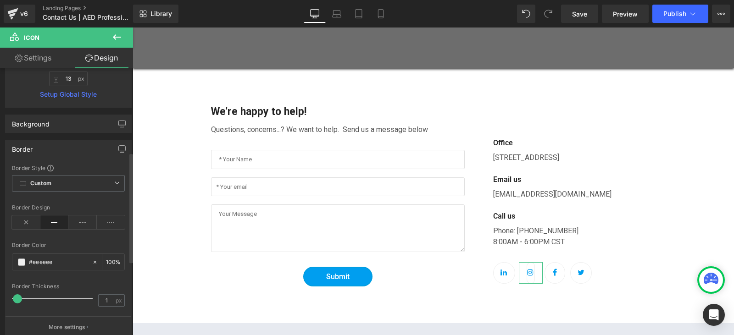
click at [83, 150] on div "Border" at bounding box center [69, 148] width 126 height 17
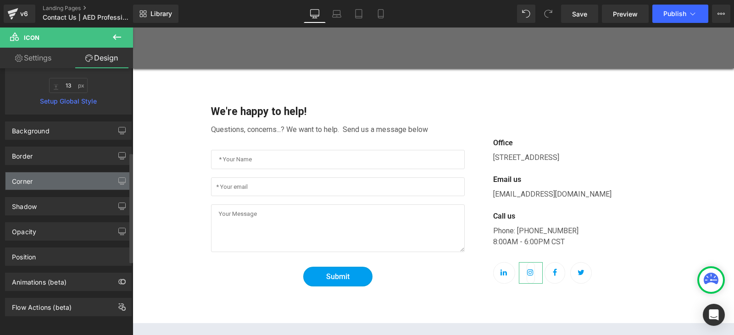
click at [89, 173] on div "Corner" at bounding box center [69, 181] width 126 height 17
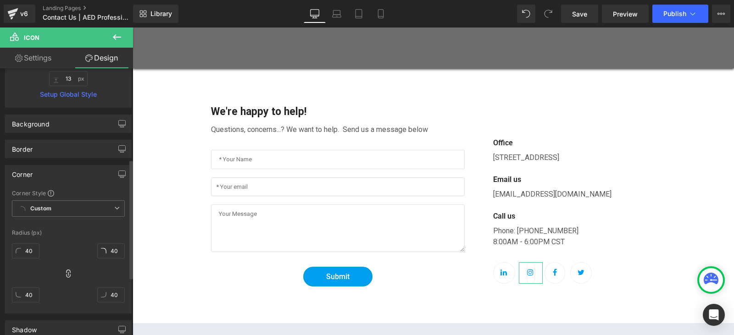
click at [89, 173] on div "Corner" at bounding box center [69, 174] width 126 height 17
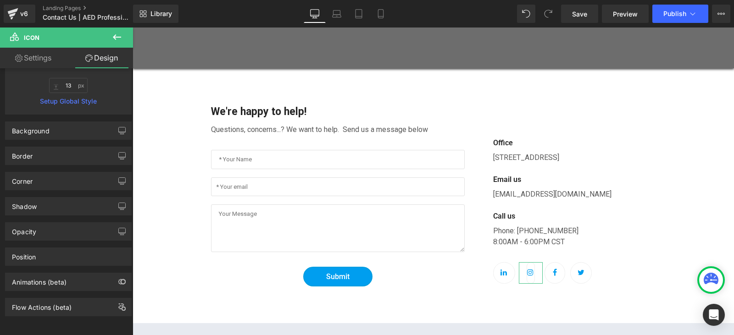
click at [40, 62] on link "Settings" at bounding box center [33, 58] width 67 height 21
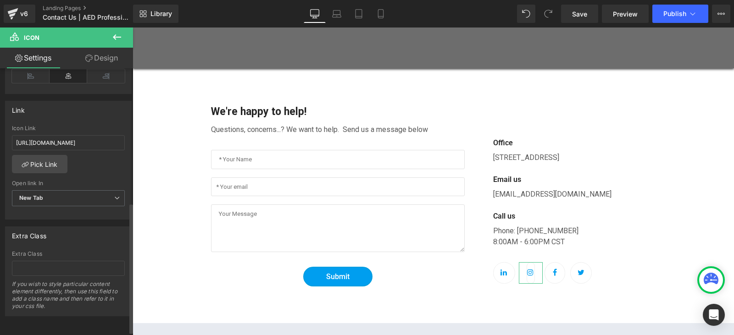
scroll to position [283, 0]
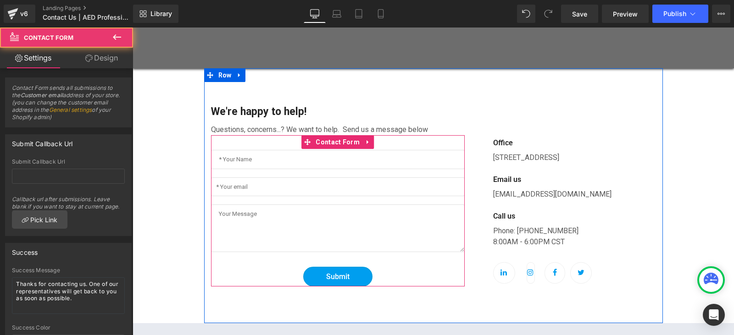
click at [435, 263] on div "Text Field Email Field Text Area Submit Submit Button" at bounding box center [338, 218] width 254 height 137
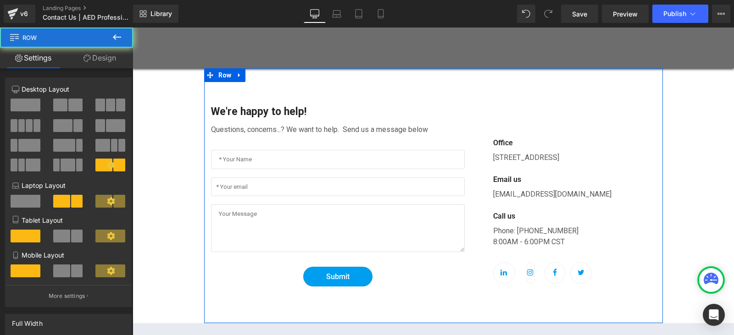
click at [494, 296] on div "We're happy to help! Text Block Questions, concerns...? We want to help. Send u…" at bounding box center [433, 195] width 459 height 255
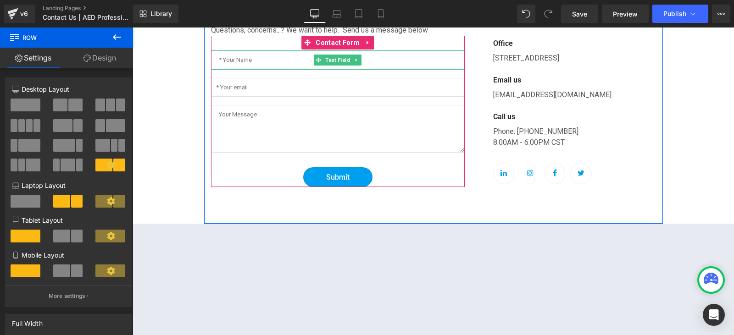
scroll to position [367, 0]
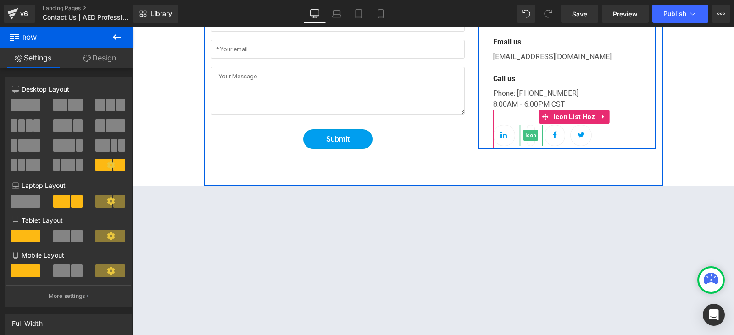
click at [519, 143] on div at bounding box center [520, 136] width 2 height 22
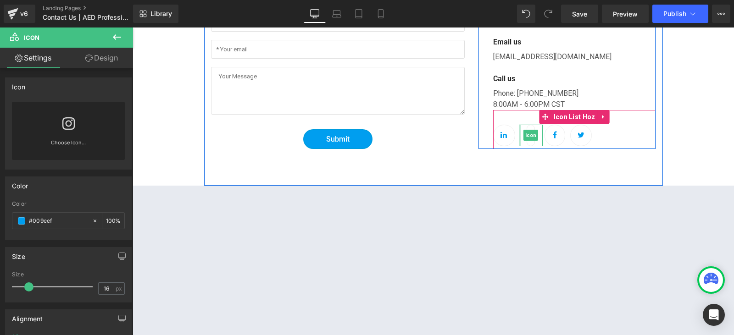
click at [519, 141] on div at bounding box center [520, 136] width 2 height 22
click at [512, 117] on div "32px" at bounding box center [574, 117] width 163 height 15
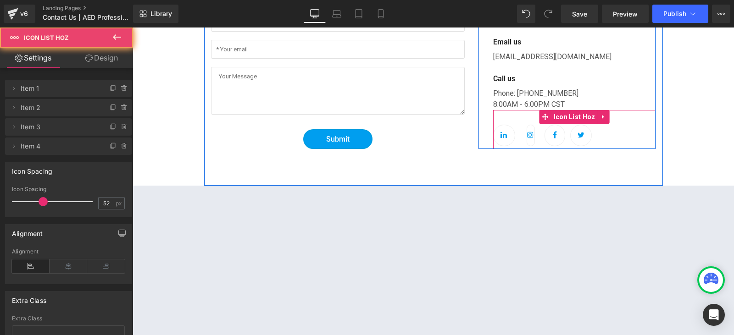
click at [601, 138] on ul "Icon Icon Icon Icon" at bounding box center [574, 137] width 163 height 24
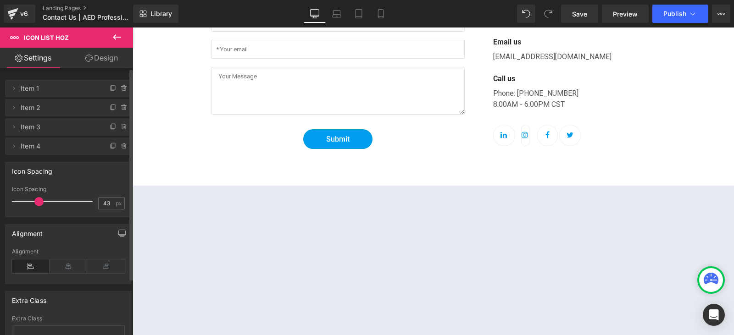
type input "42"
drag, startPoint x: 39, startPoint y: 204, endPoint x: 35, endPoint y: 205, distance: 4.7
click at [35, 205] on span at bounding box center [37, 201] width 9 height 9
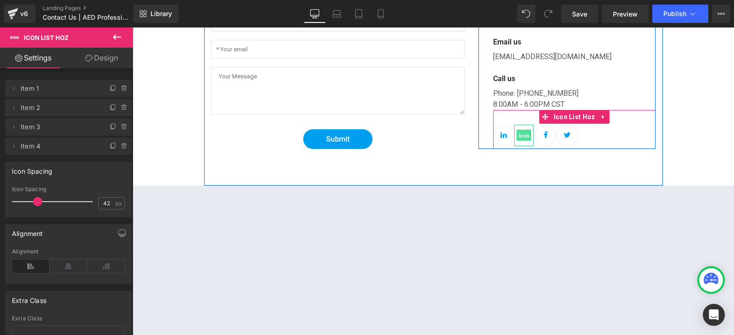
click at [517, 138] on span "Icon" at bounding box center [524, 135] width 15 height 11
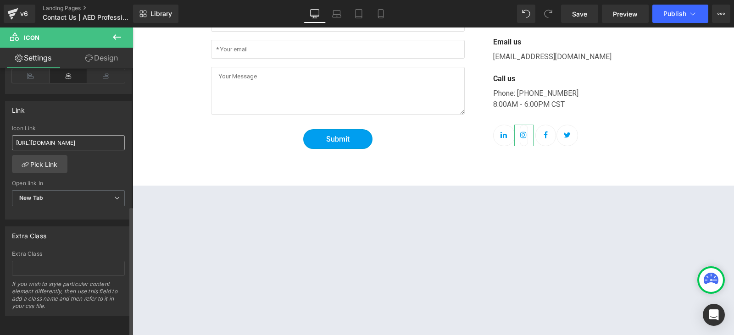
scroll to position [283, 0]
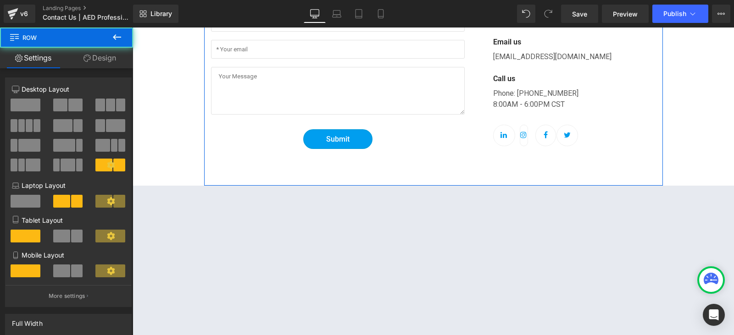
click at [429, 152] on div "We're happy to help! Text Block Questions, concerns...? We want to help. Send u…" at bounding box center [433, 58] width 459 height 255
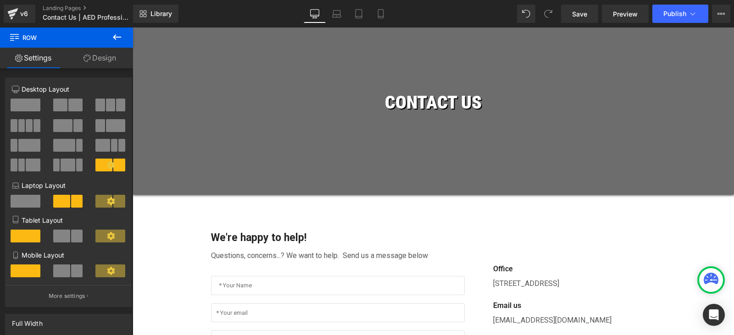
scroll to position [46, 0]
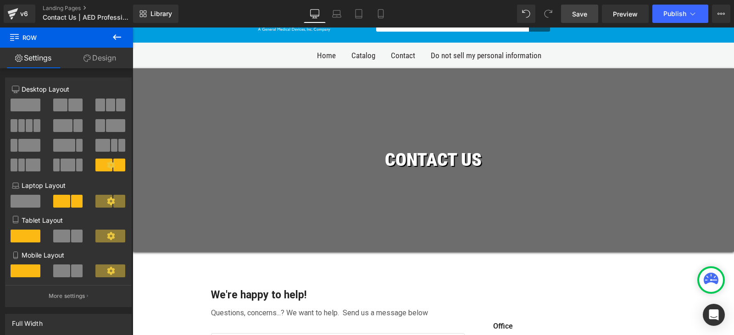
click at [590, 15] on link "Save" at bounding box center [579, 14] width 37 height 18
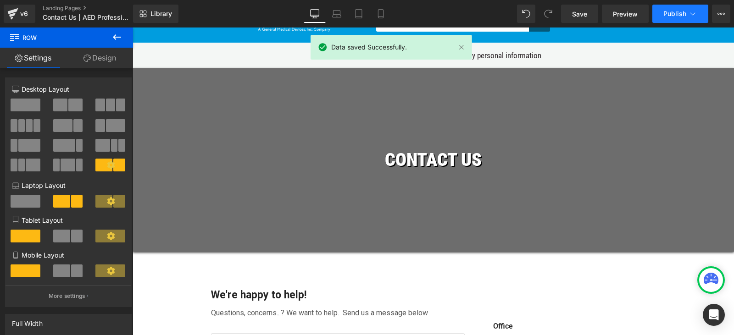
click at [677, 11] on span "Publish" at bounding box center [674, 13] width 23 height 7
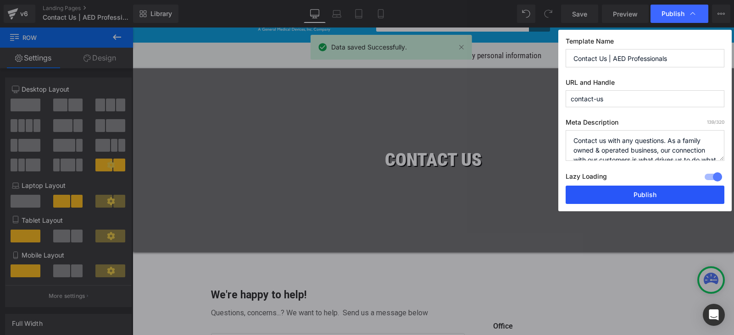
click at [623, 194] on button "Publish" at bounding box center [645, 195] width 159 height 18
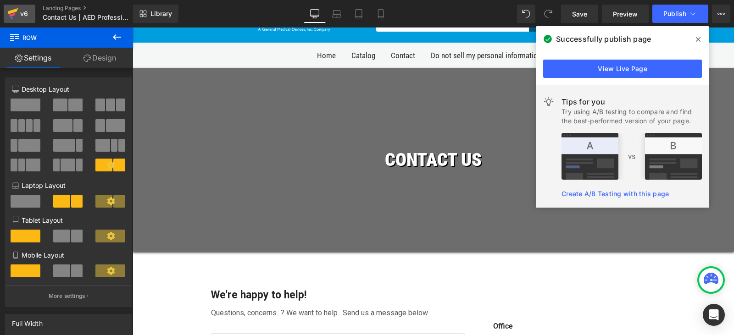
click at [31, 6] on link "v6" at bounding box center [20, 14] width 32 height 18
